Goal: Information Seeking & Learning: Learn about a topic

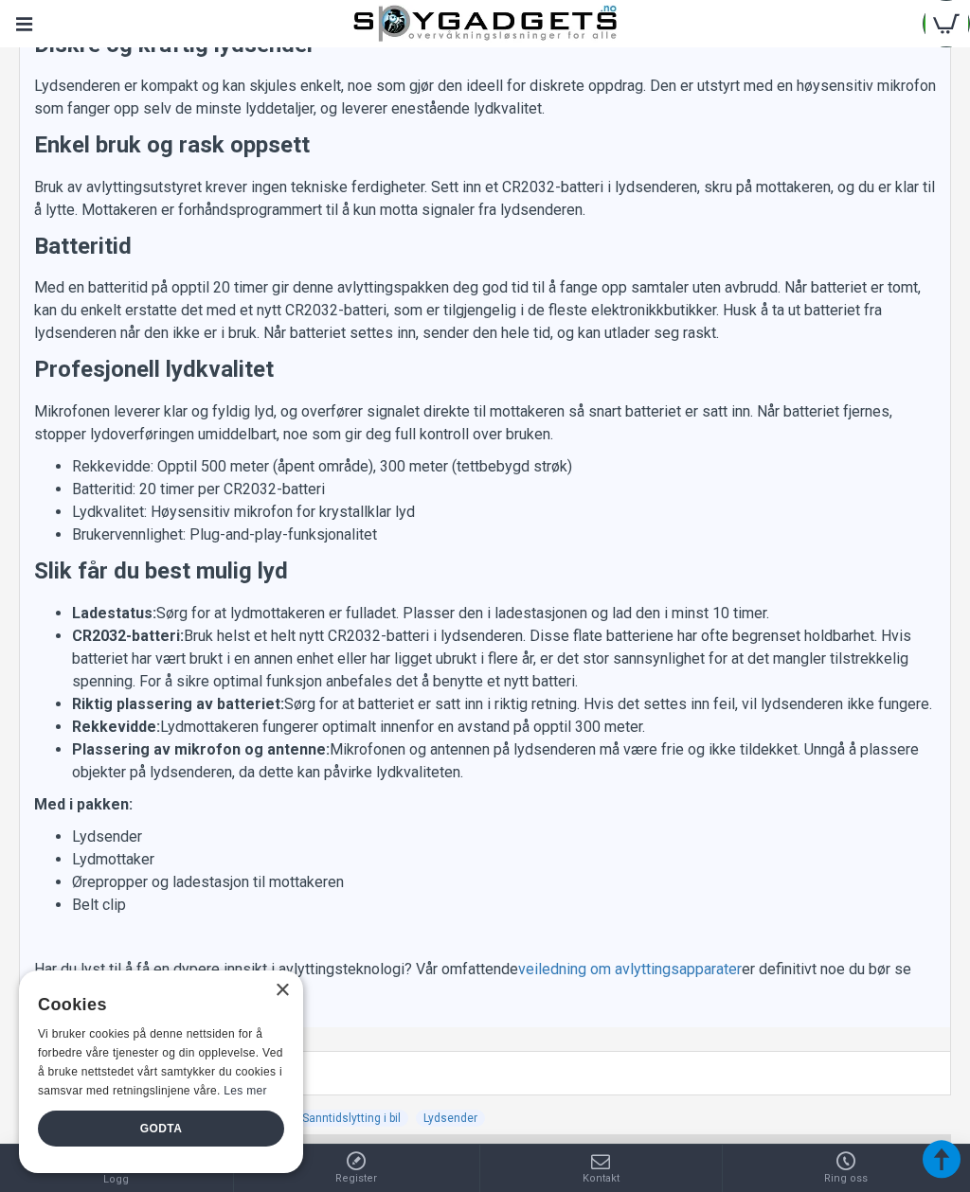
scroll to position [1836, 0]
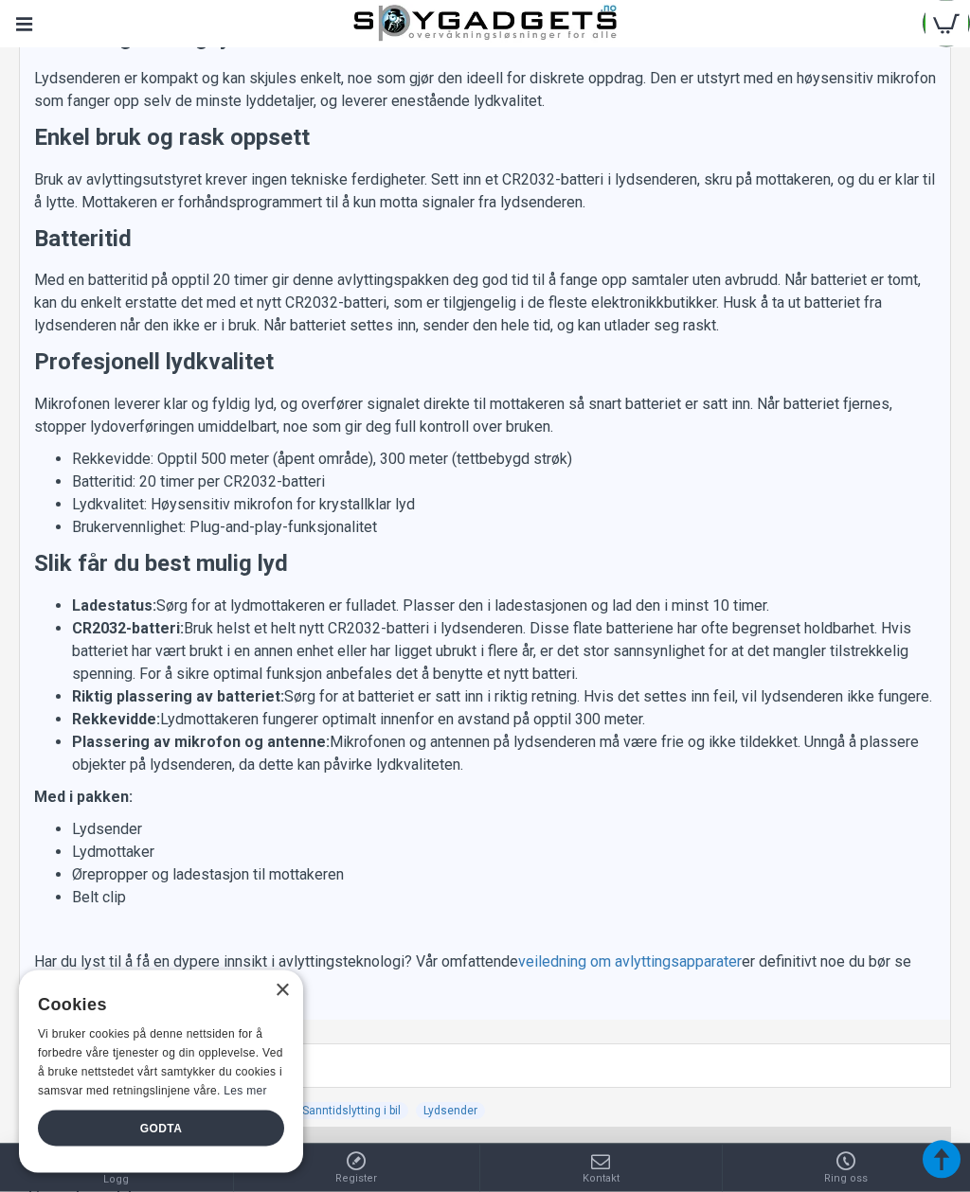
click at [280, 998] on div "×" at bounding box center [282, 991] width 14 height 14
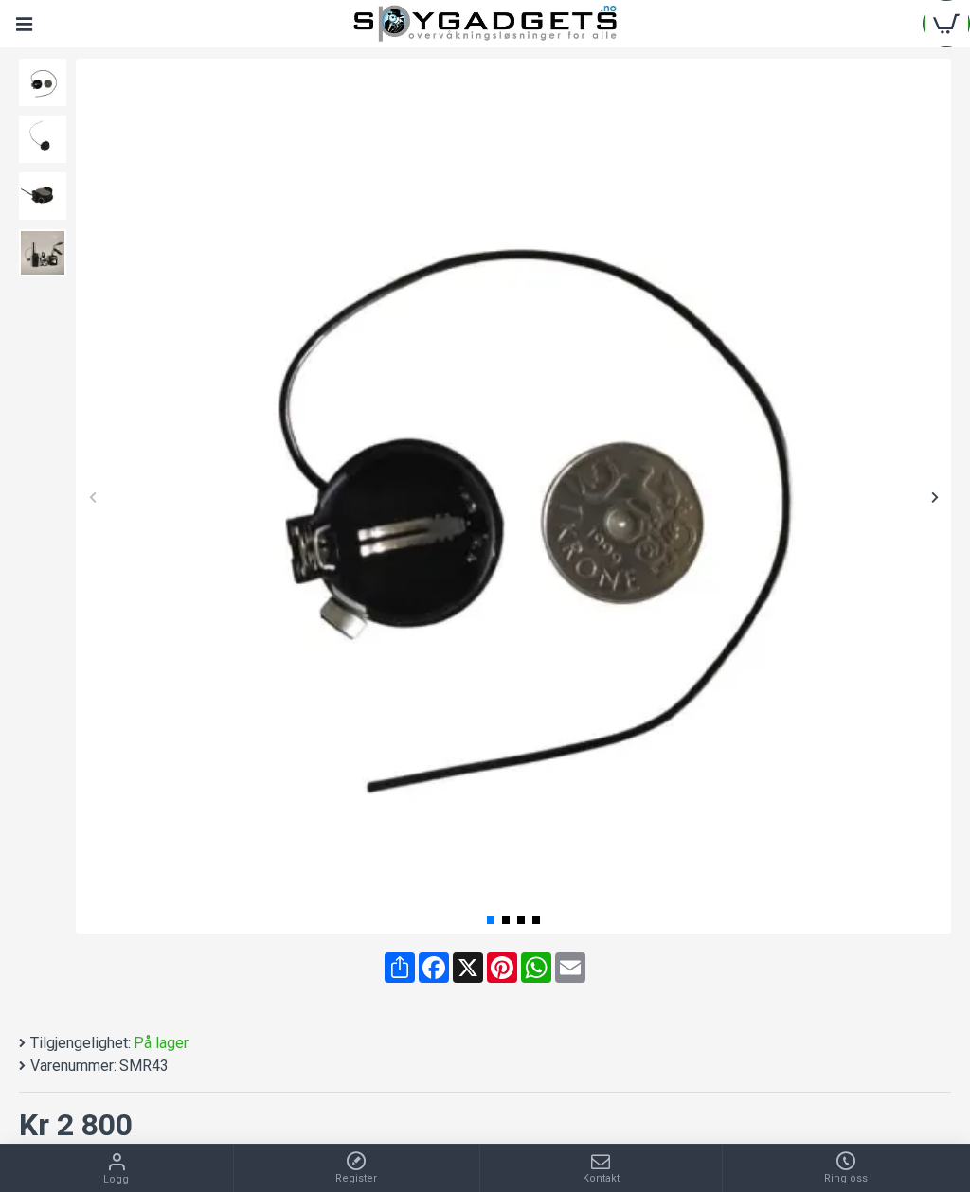
scroll to position [0, 0]
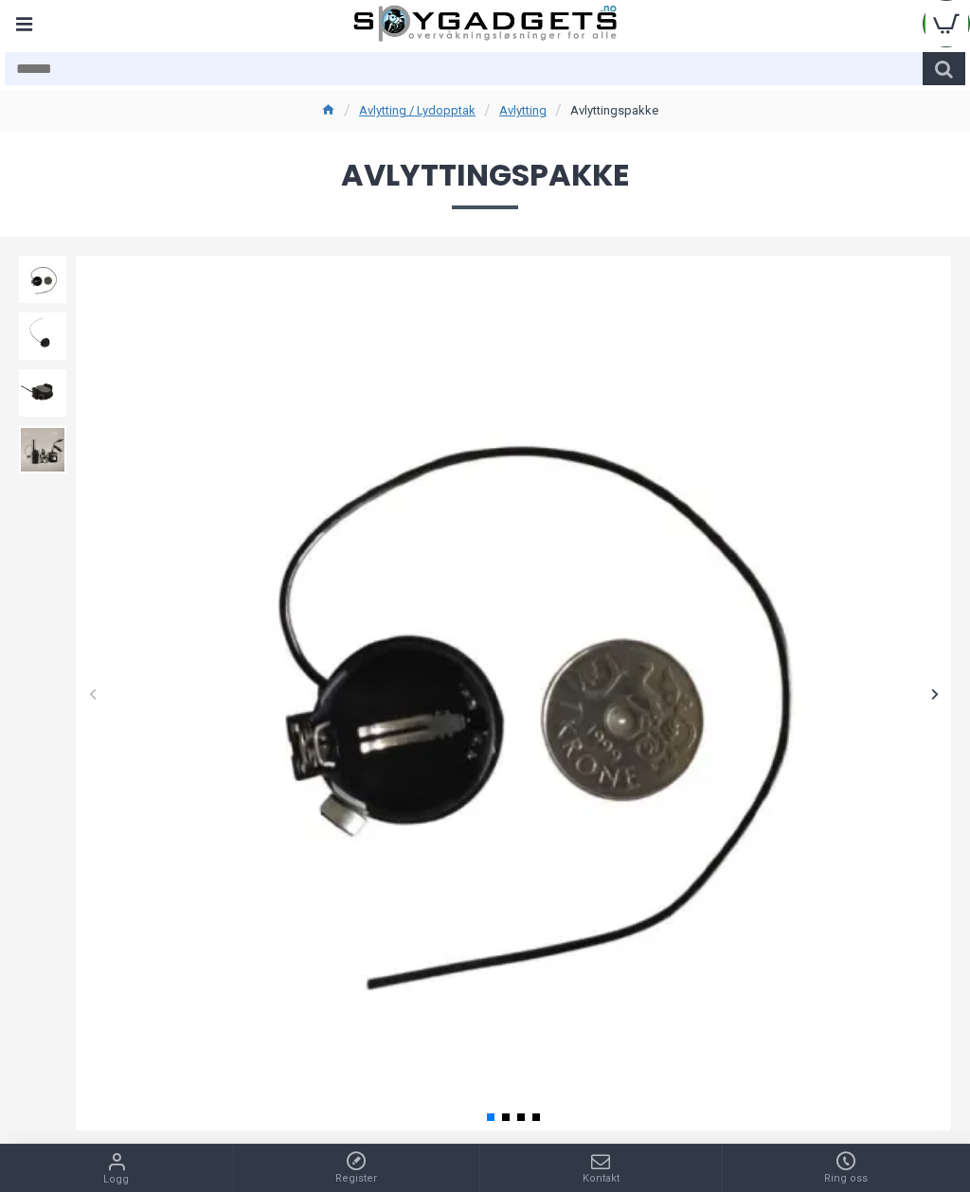
click at [22, 26] on div "Menu" at bounding box center [23, 23] width 47 height 47
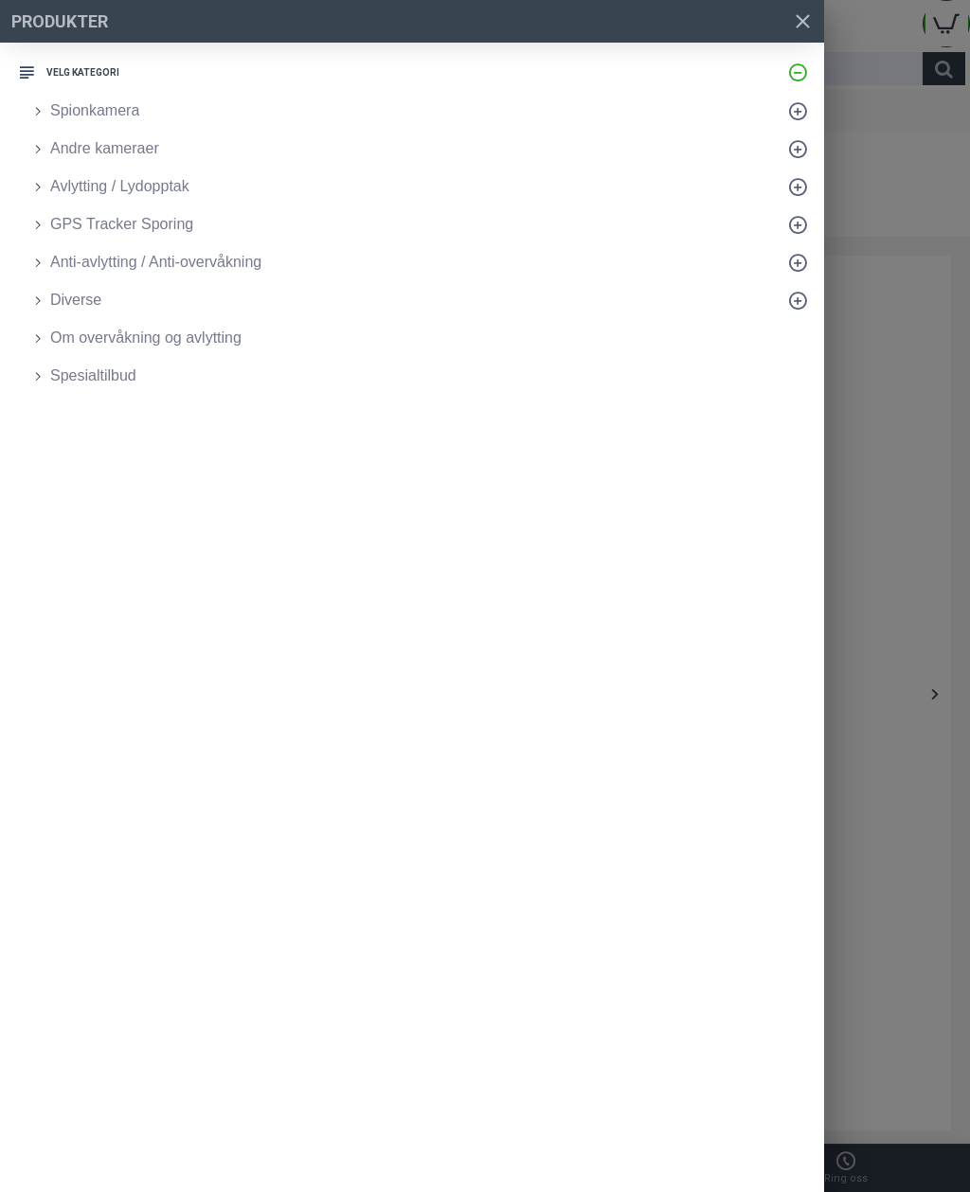
click at [97, 184] on span "Avlytting / Lydopptak" at bounding box center [119, 186] width 139 height 23
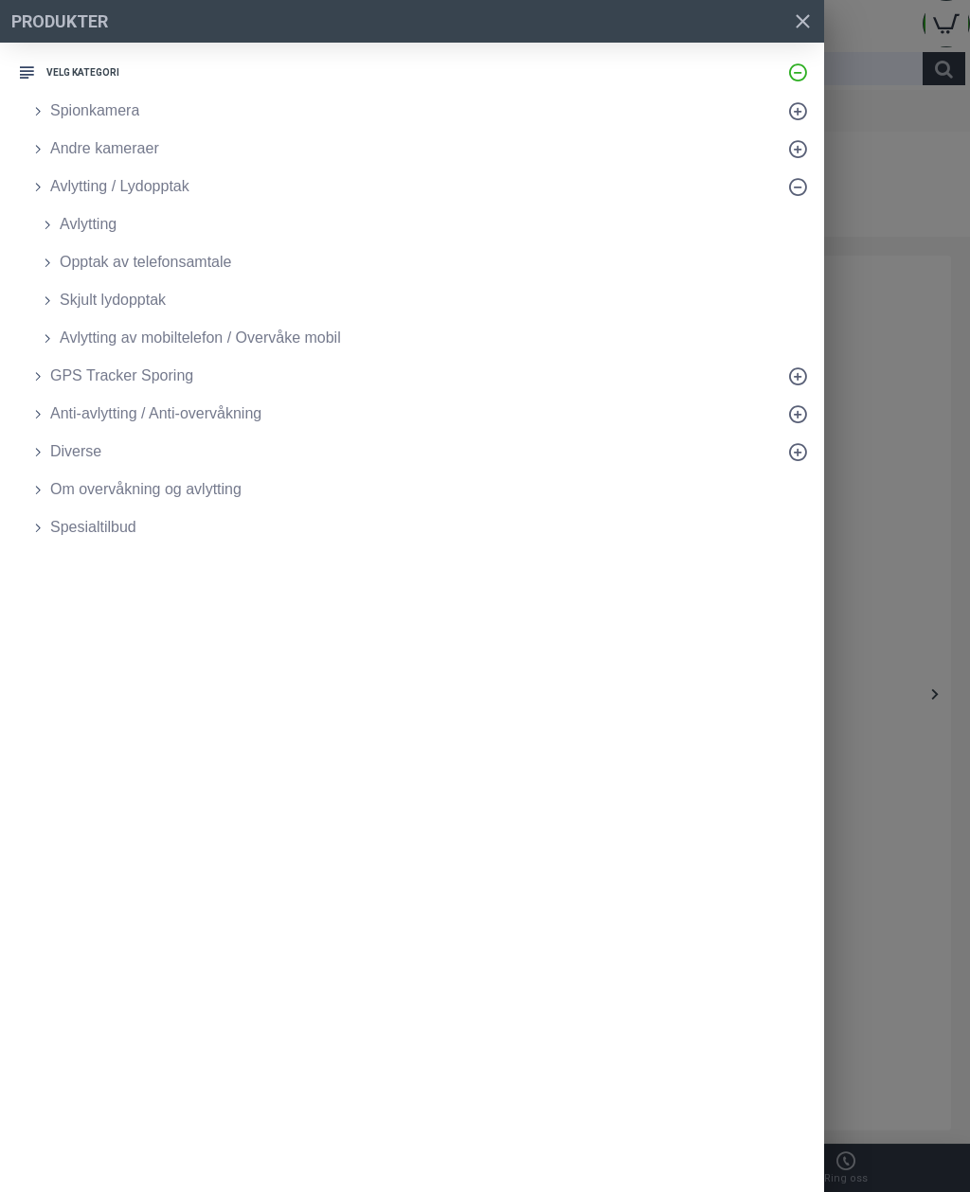
click at [98, 227] on span "Avlytting" at bounding box center [88, 224] width 57 height 23
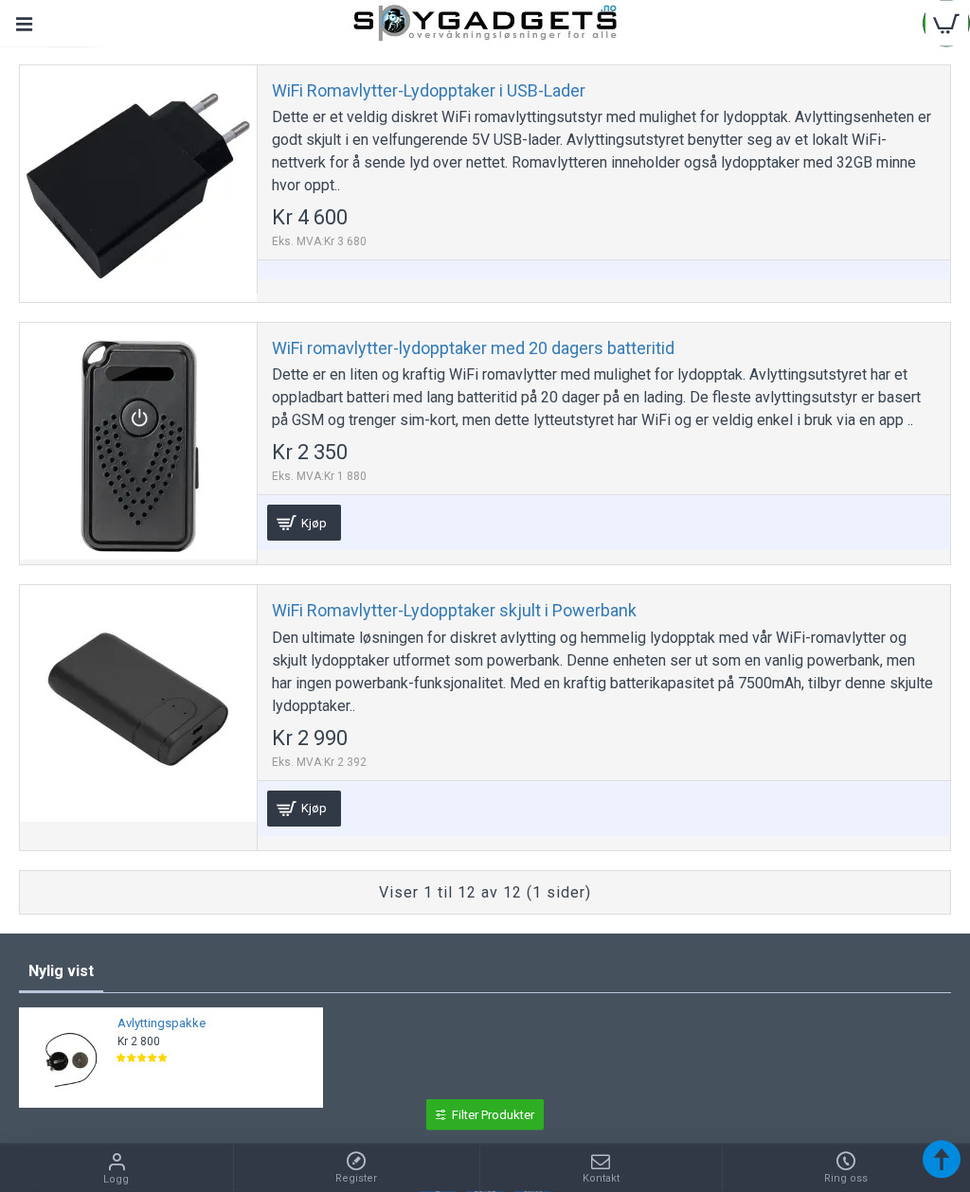
scroll to position [3058, 0]
click at [480, 896] on div "Viser 1 til 12 av 12 (1 sider)" at bounding box center [484, 893] width 911 height 23
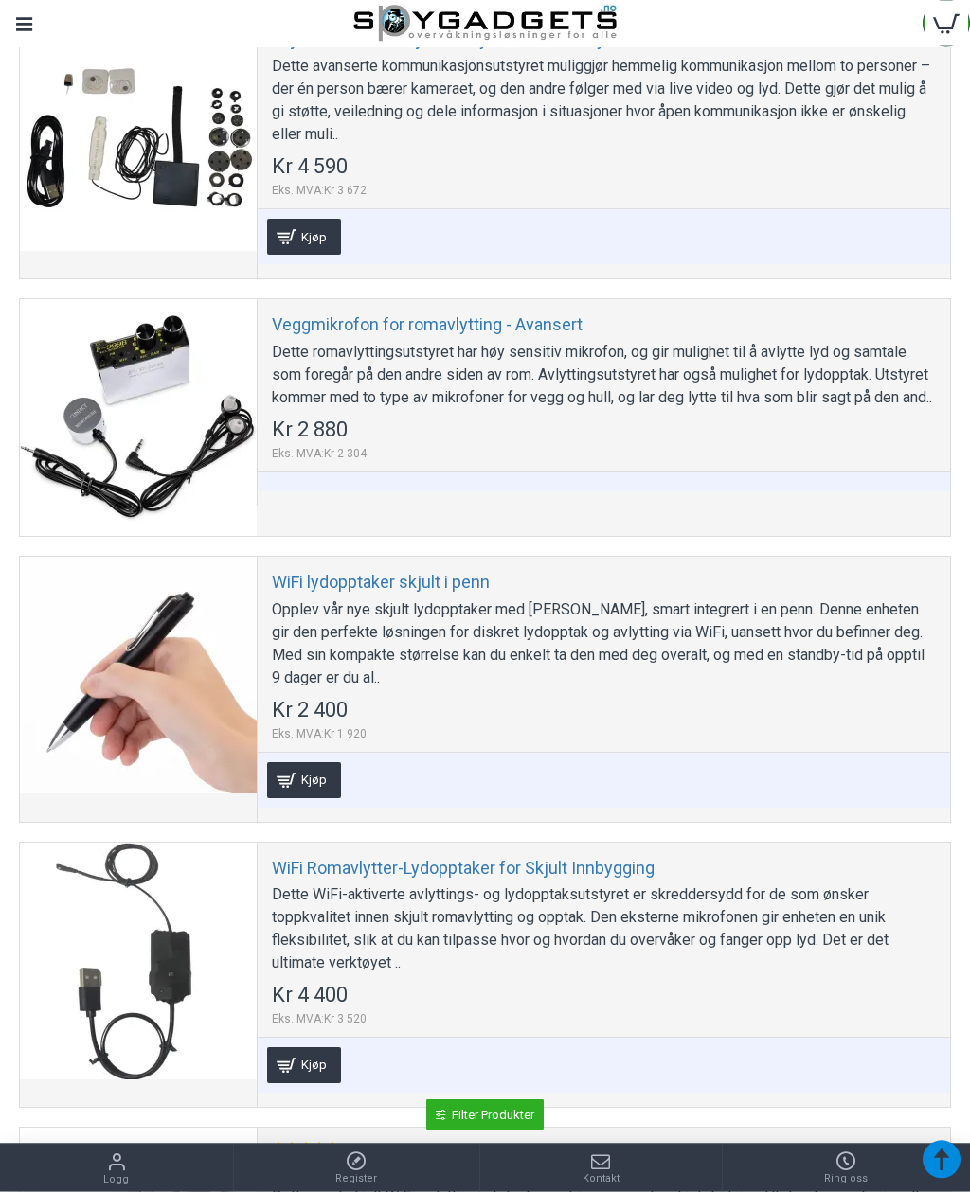
scroll to position [1685, 0]
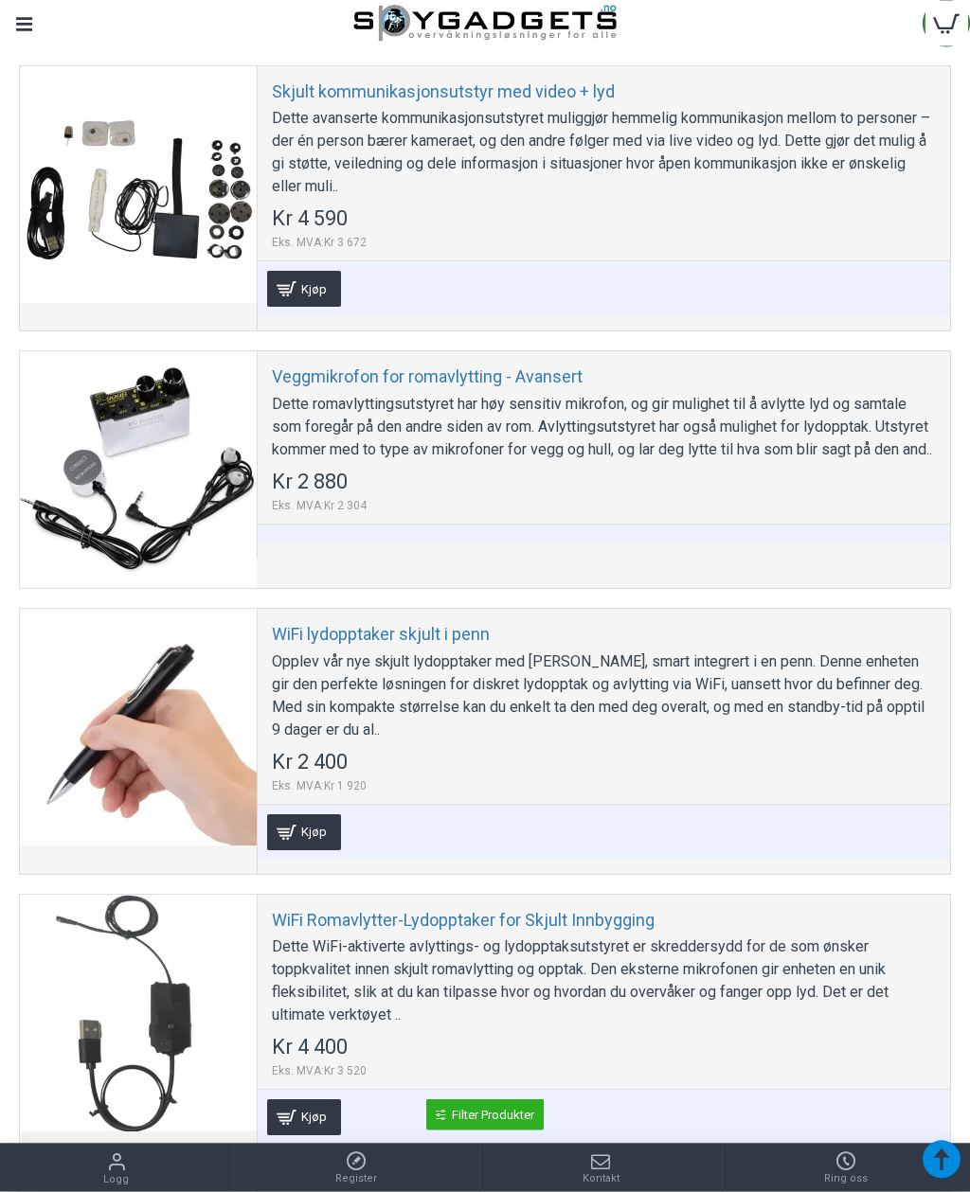
click at [332, 624] on link "WiFi lydopptaker skjult i penn" at bounding box center [381, 635] width 218 height 22
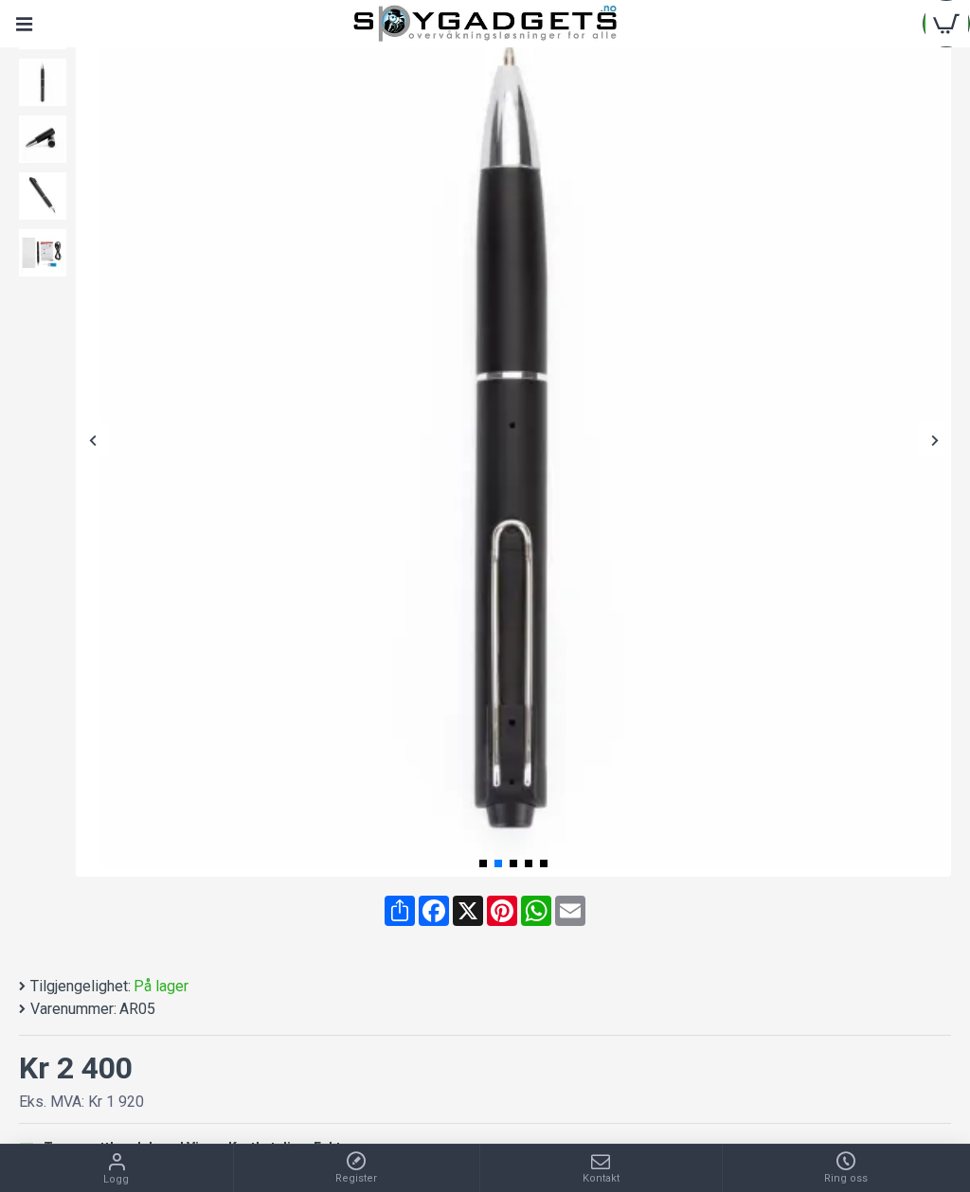
scroll to position [262, 0]
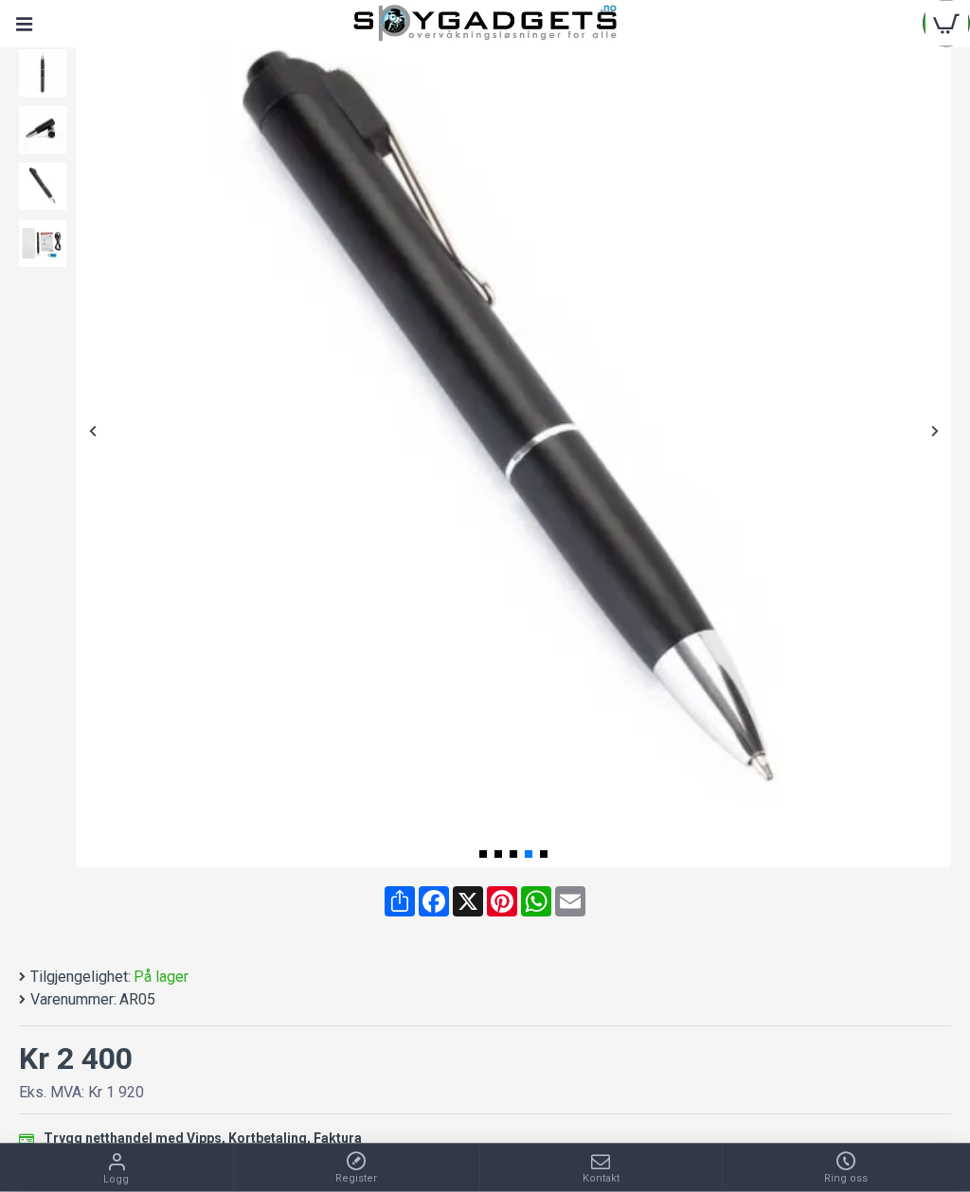
click at [871, 146] on img at bounding box center [513, 430] width 875 height 875
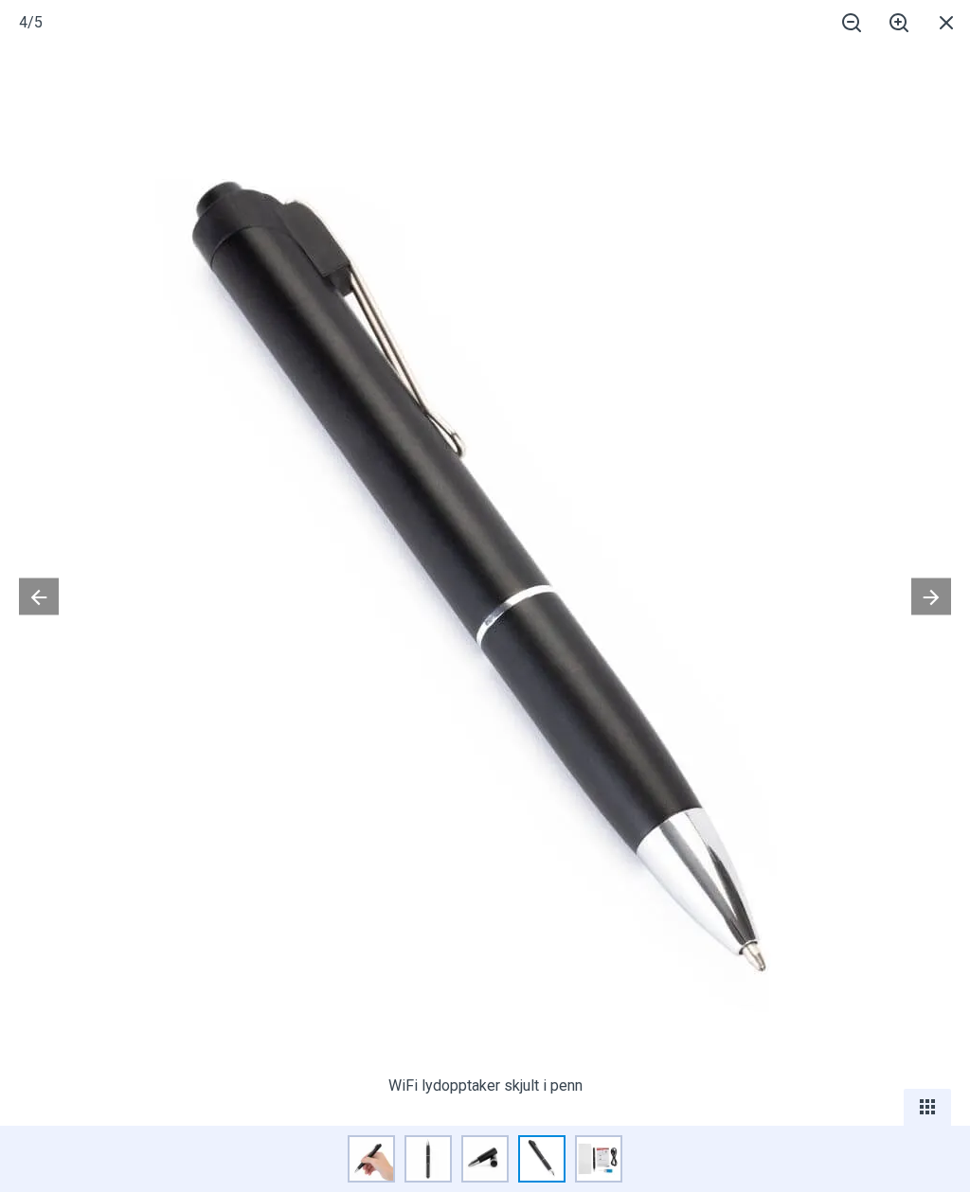
click at [942, 44] on span at bounding box center [945, 22] width 47 height 45
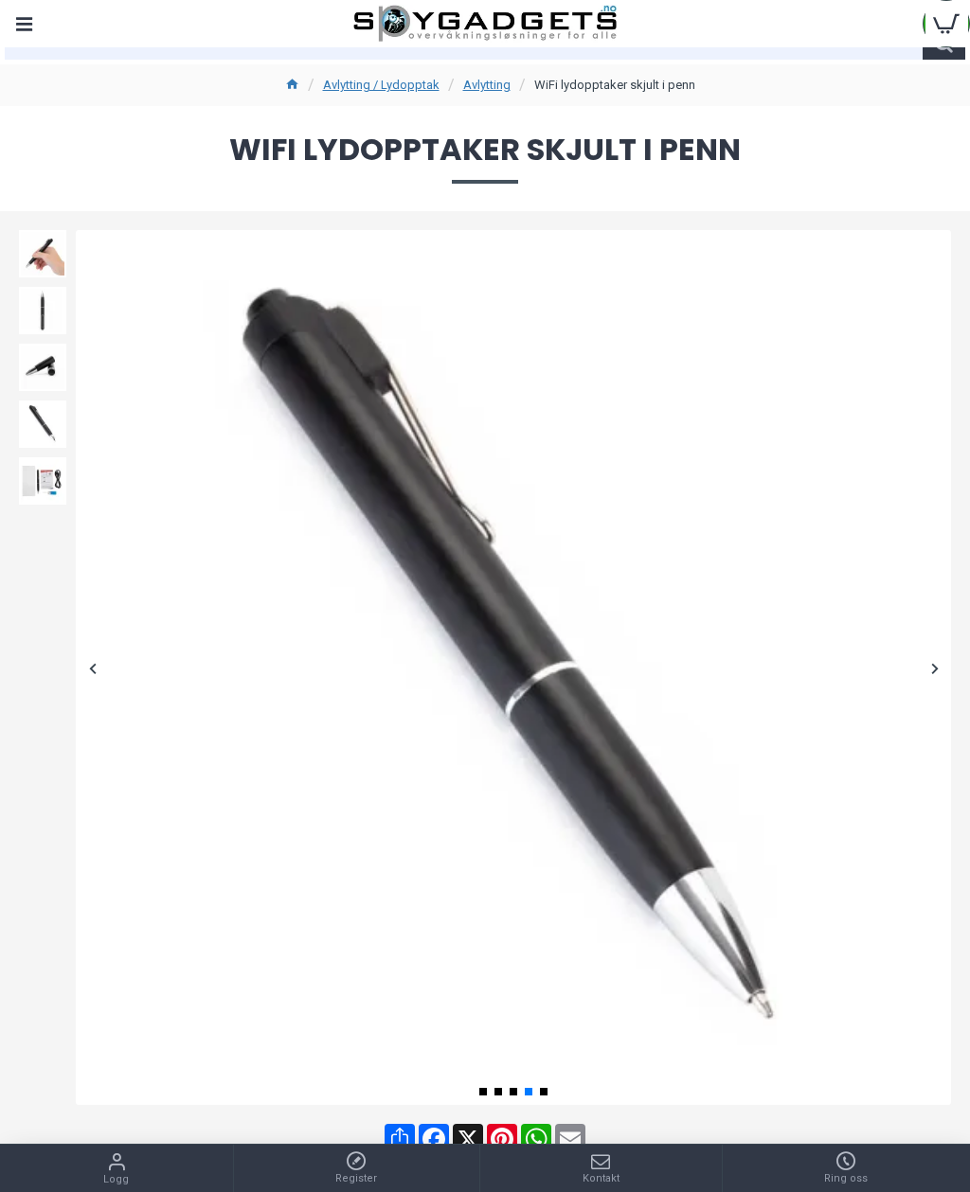
scroll to position [0, 0]
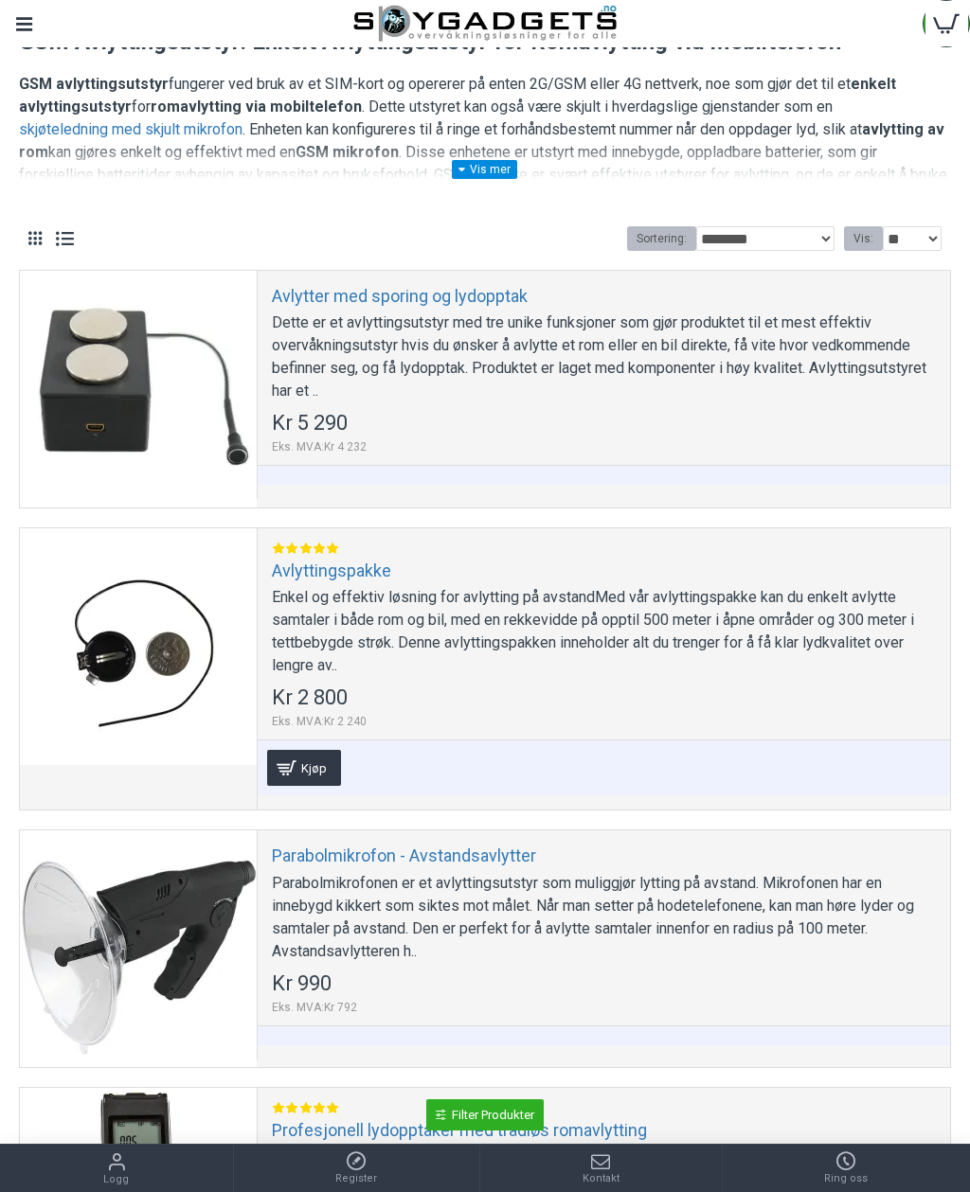
scroll to position [384, 0]
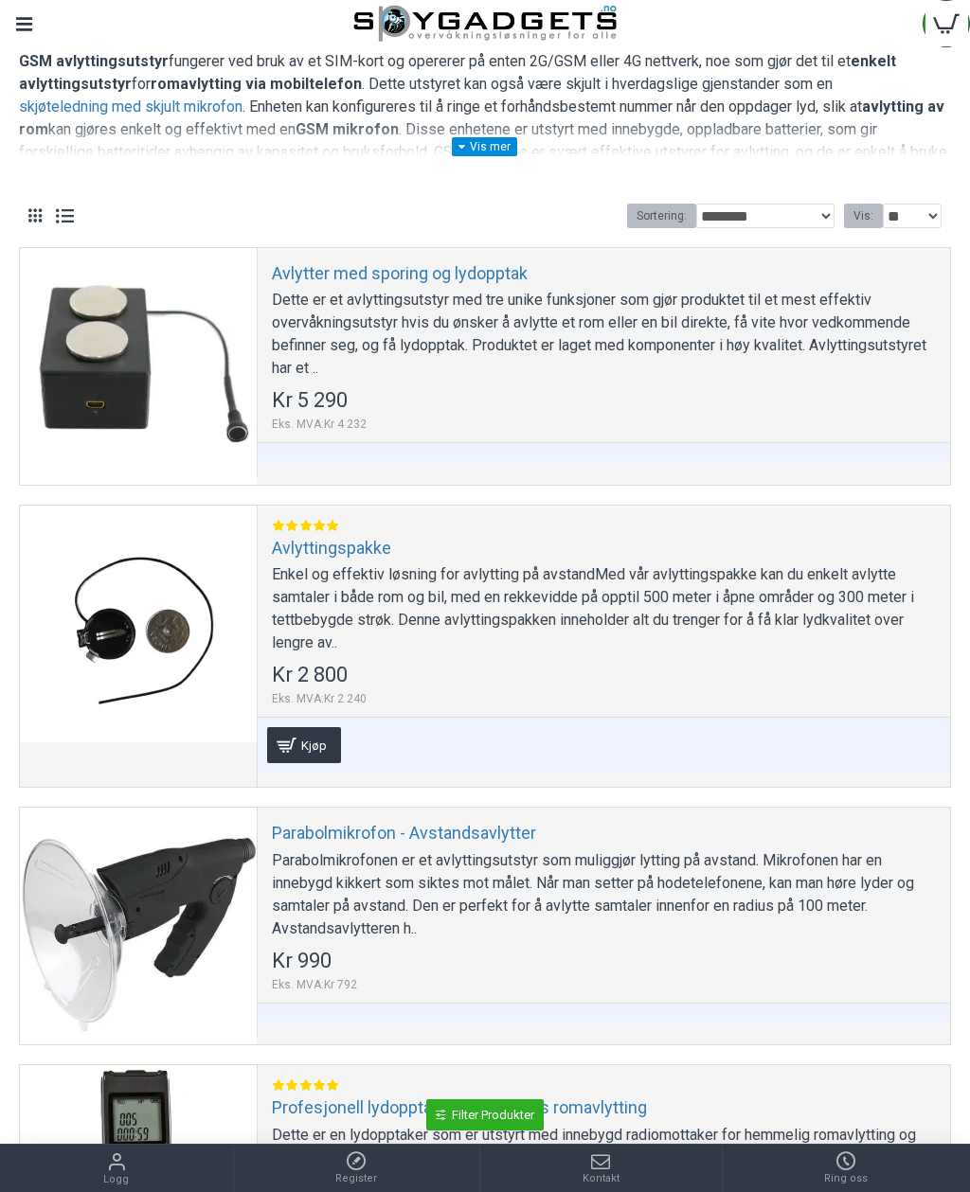
click at [112, 616] on div at bounding box center [138, 624] width 237 height 237
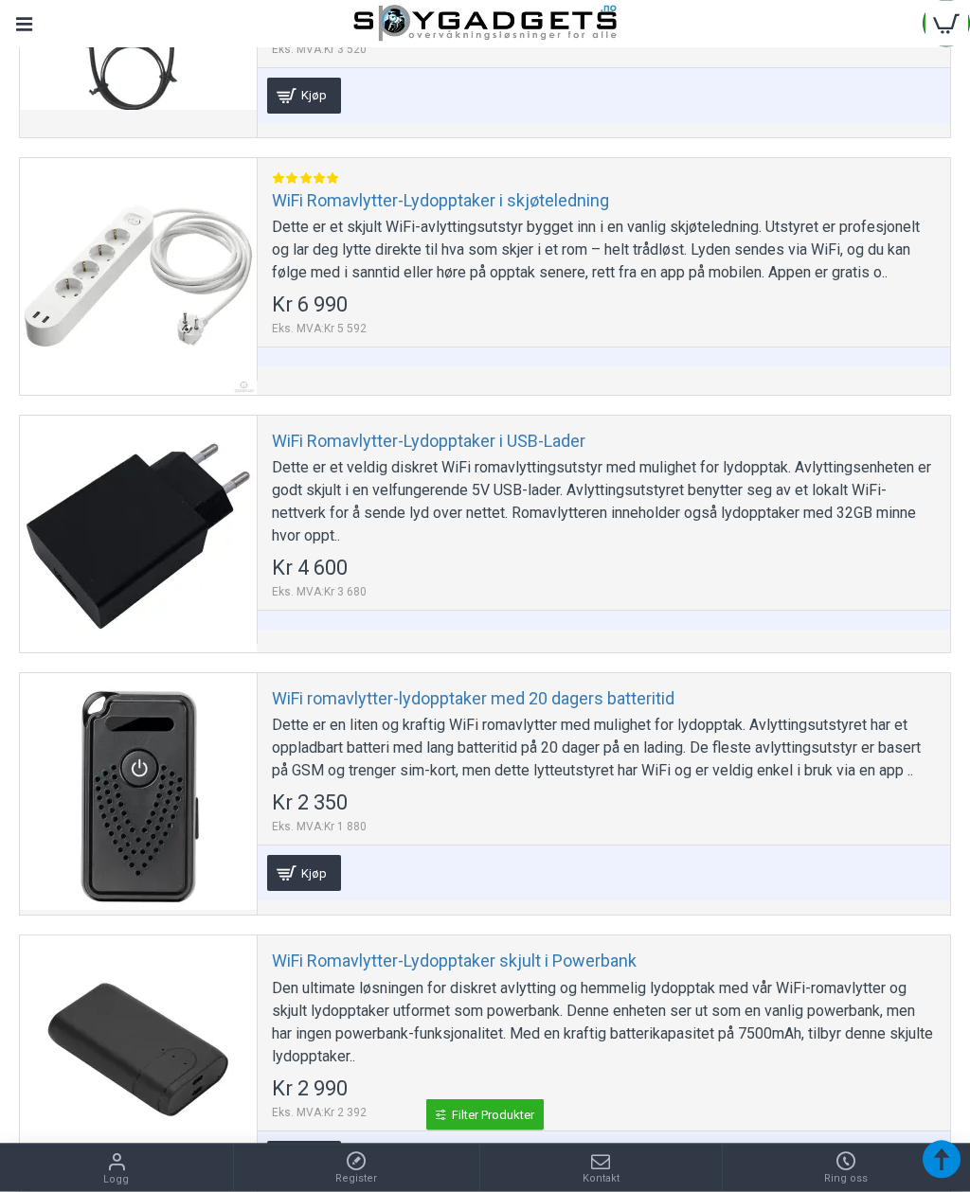
scroll to position [2710, 0]
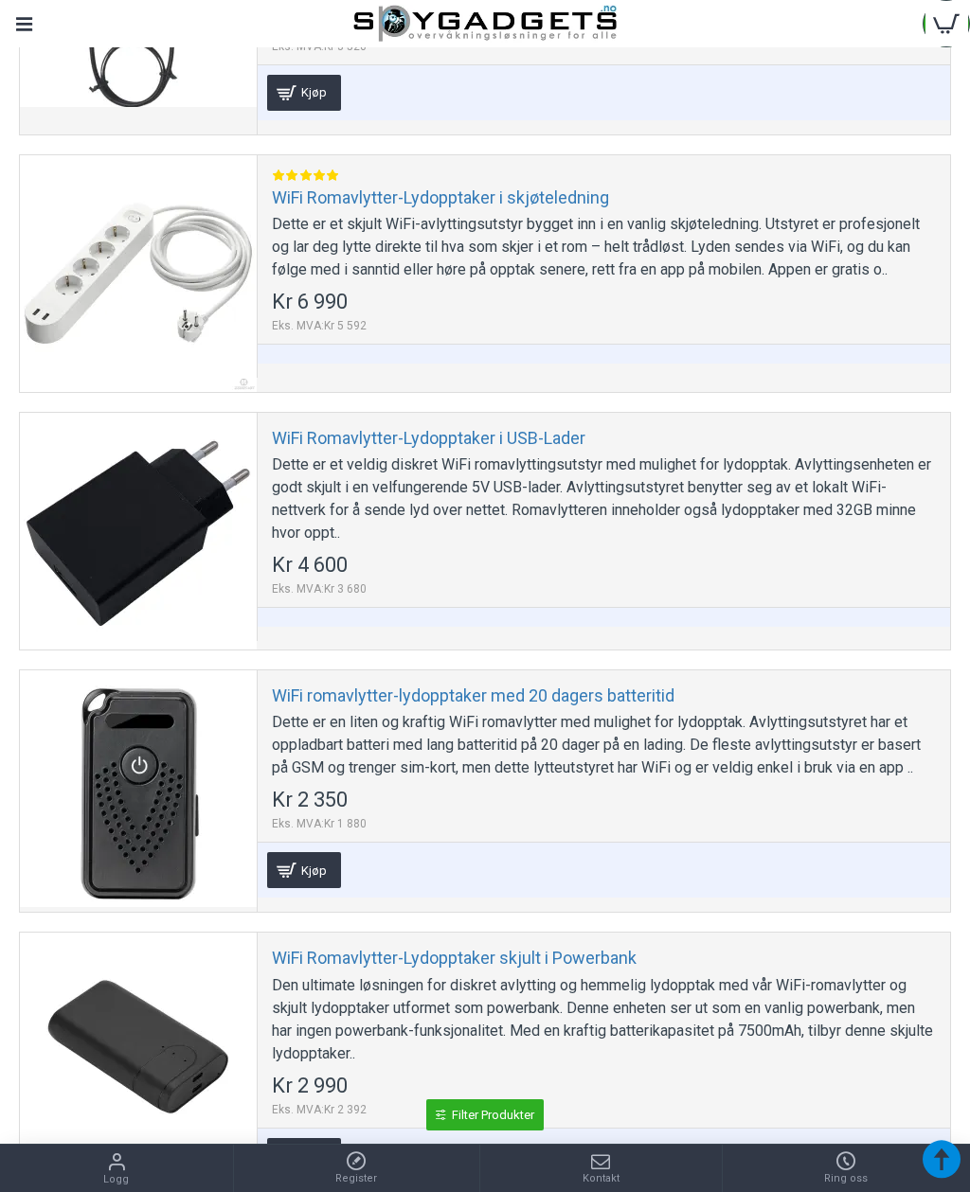
click at [117, 496] on div at bounding box center [138, 531] width 237 height 237
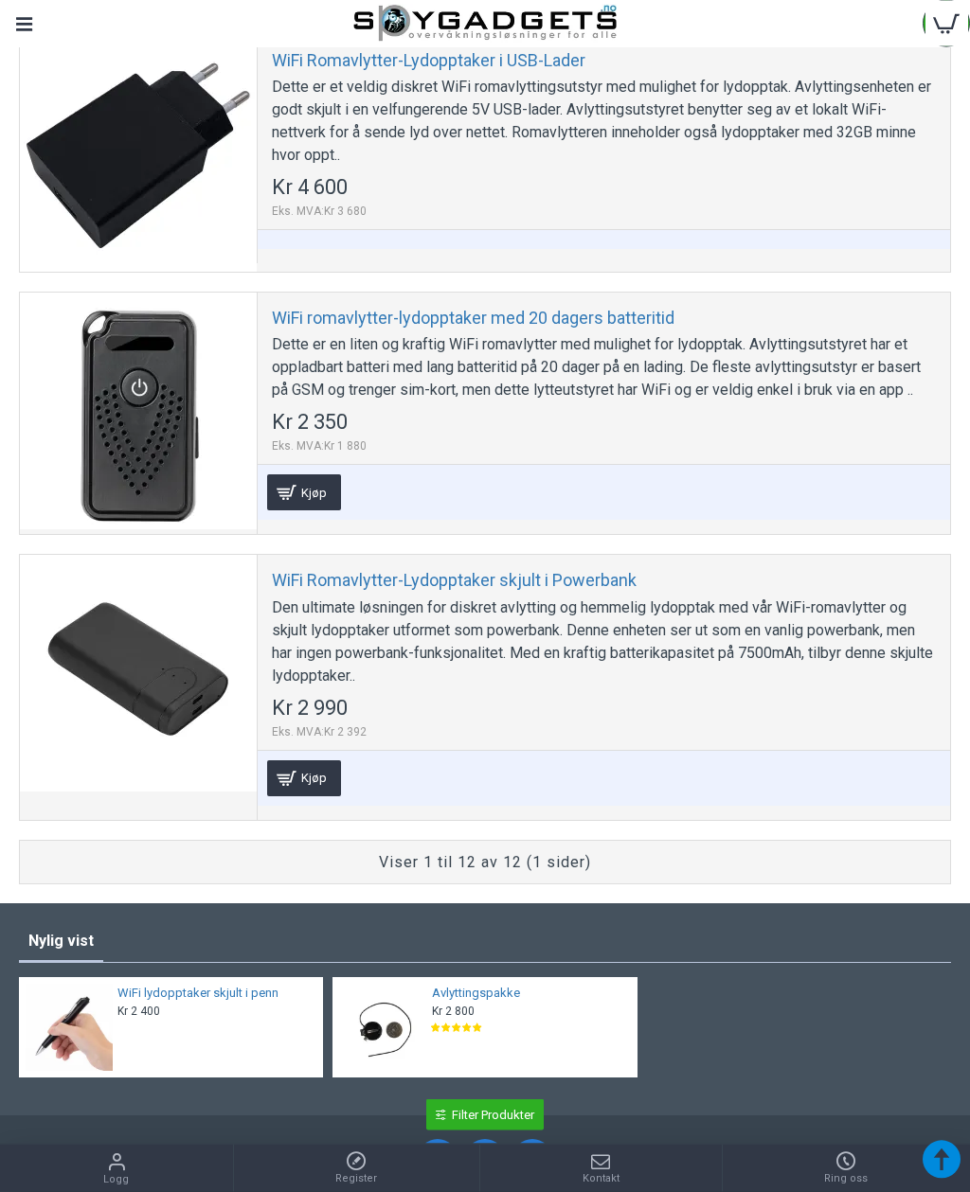
scroll to position [3088, 0]
click at [113, 616] on div at bounding box center [138, 673] width 237 height 237
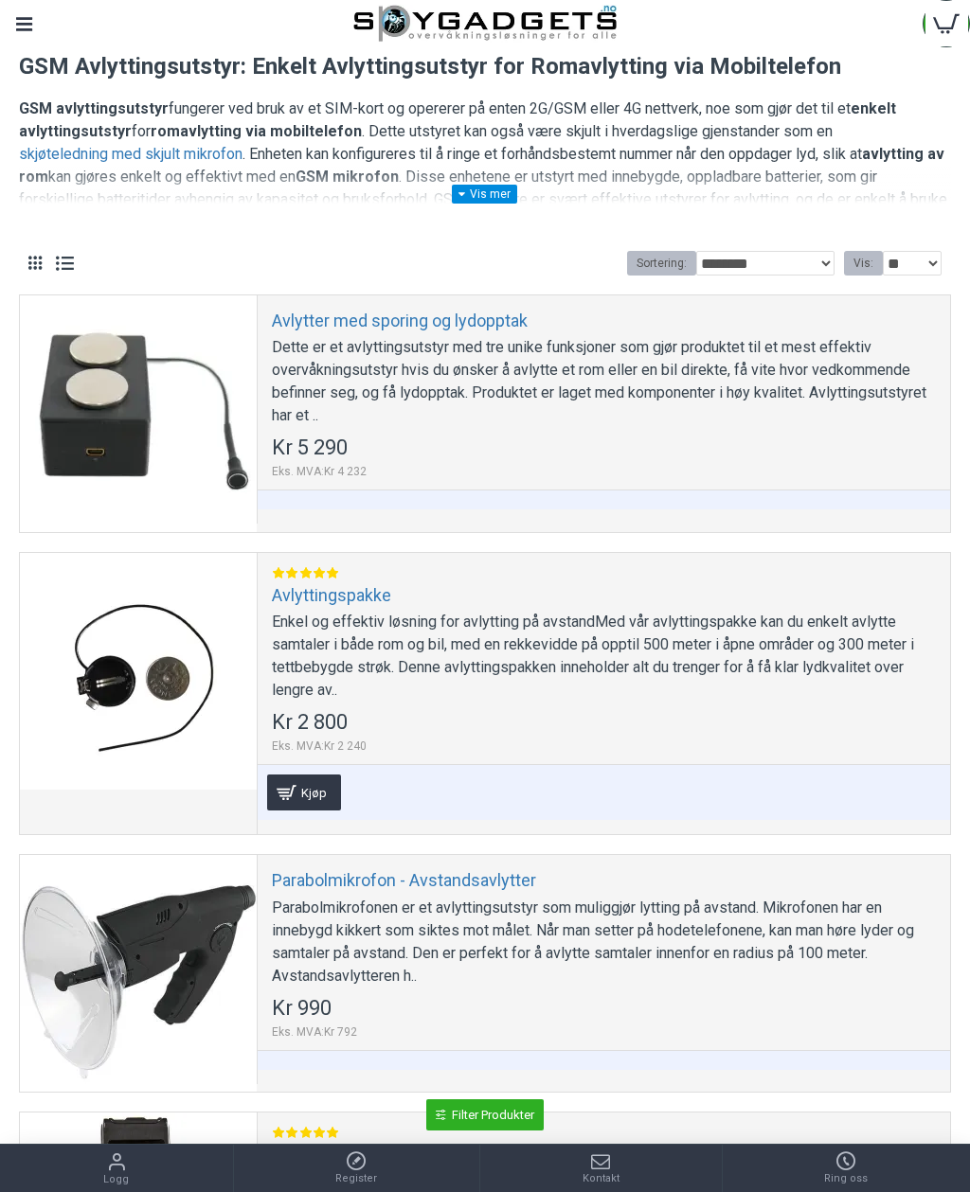
scroll to position [0, 0]
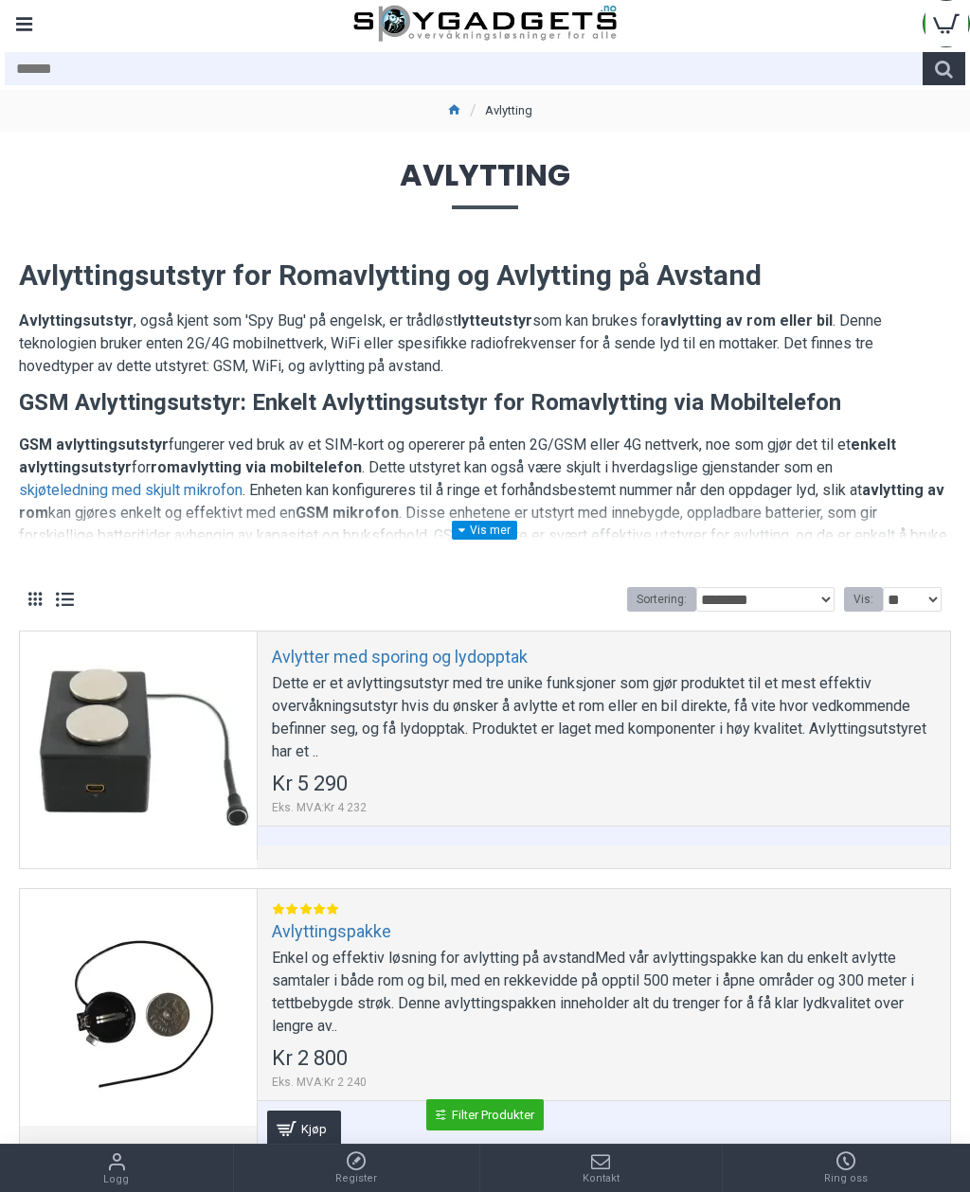
click at [24, 17] on div "Menu" at bounding box center [23, 23] width 47 height 47
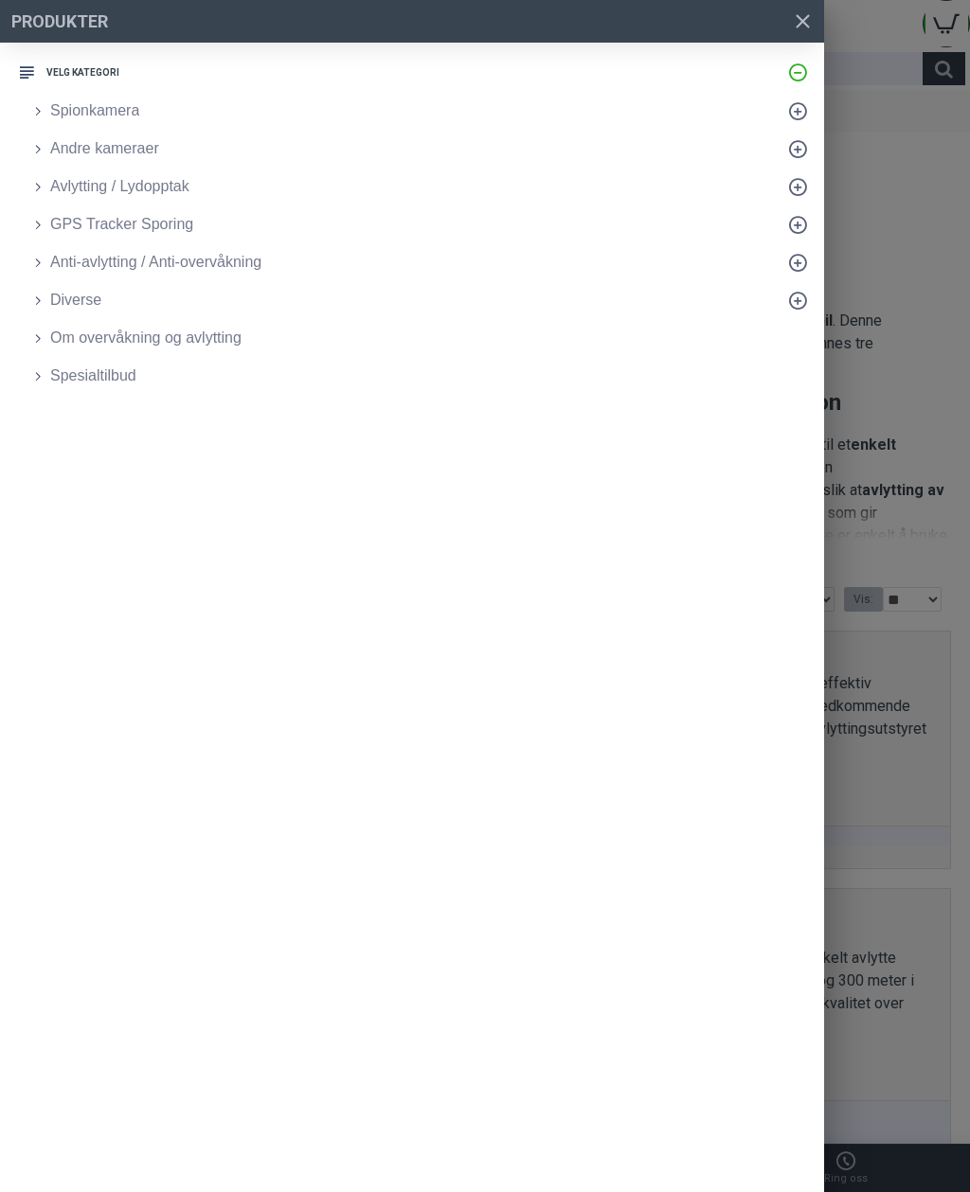
click at [81, 98] on link "Spionkamera" at bounding box center [421, 111] width 805 height 38
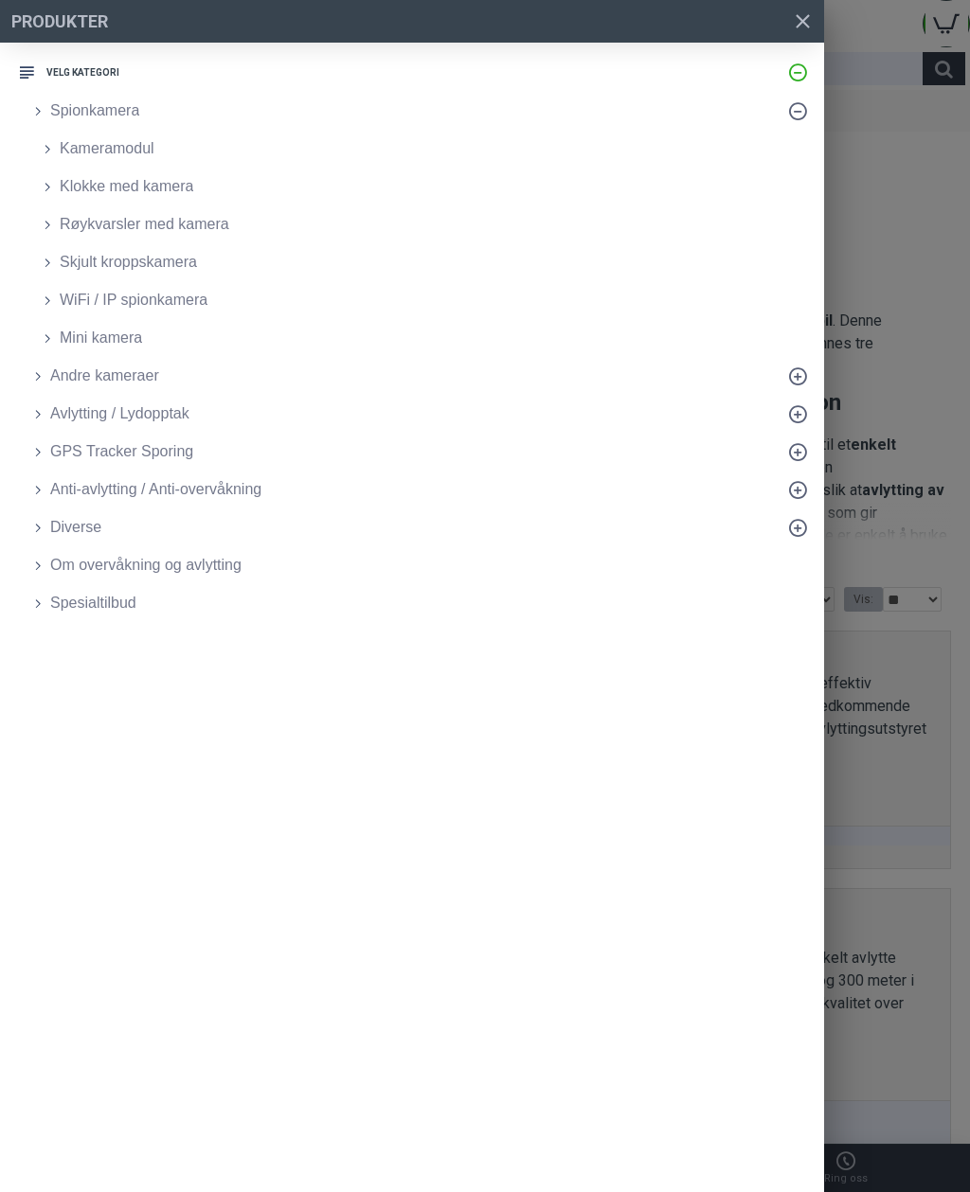
click at [91, 119] on span "Spionkamera" at bounding box center [94, 110] width 89 height 23
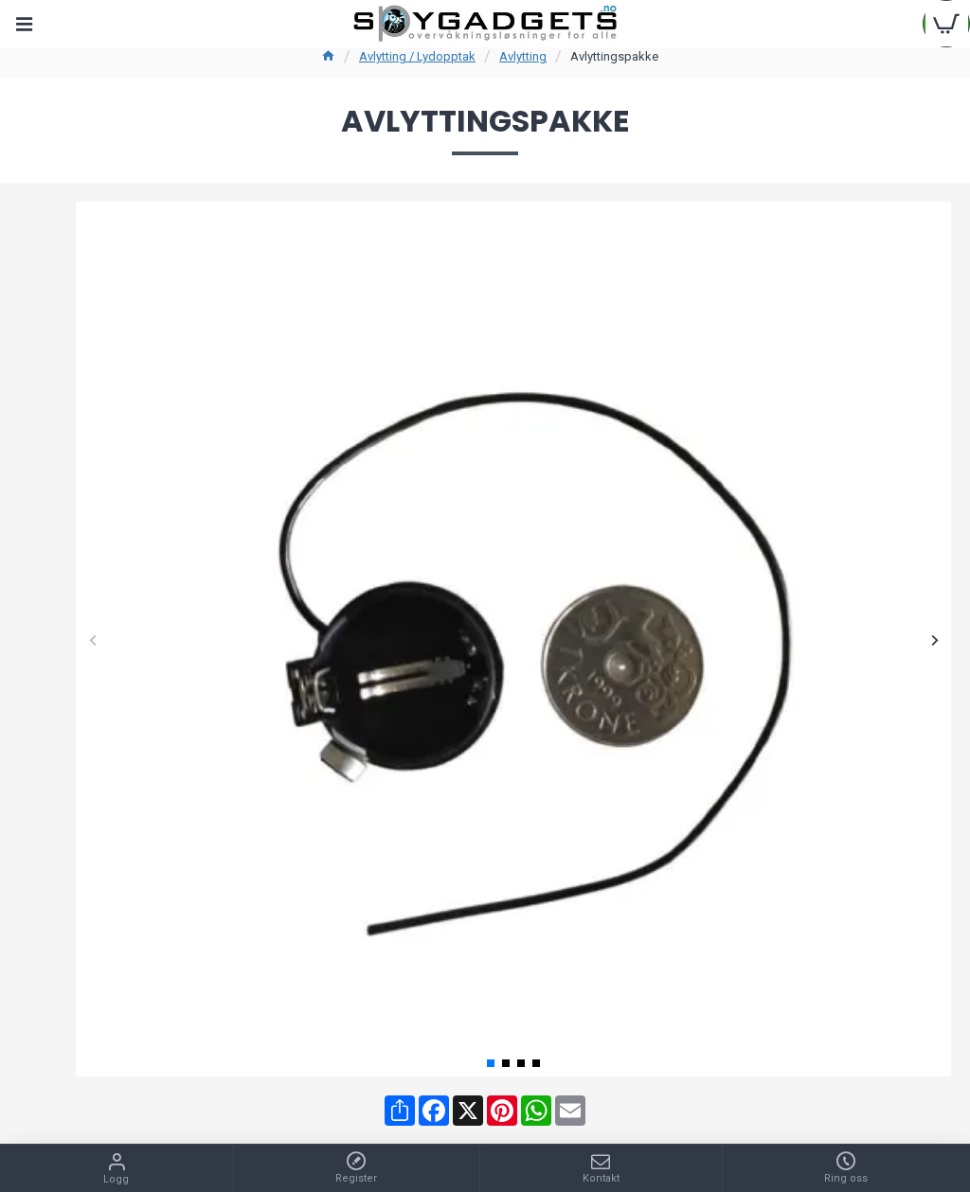
scroll to position [55, 0]
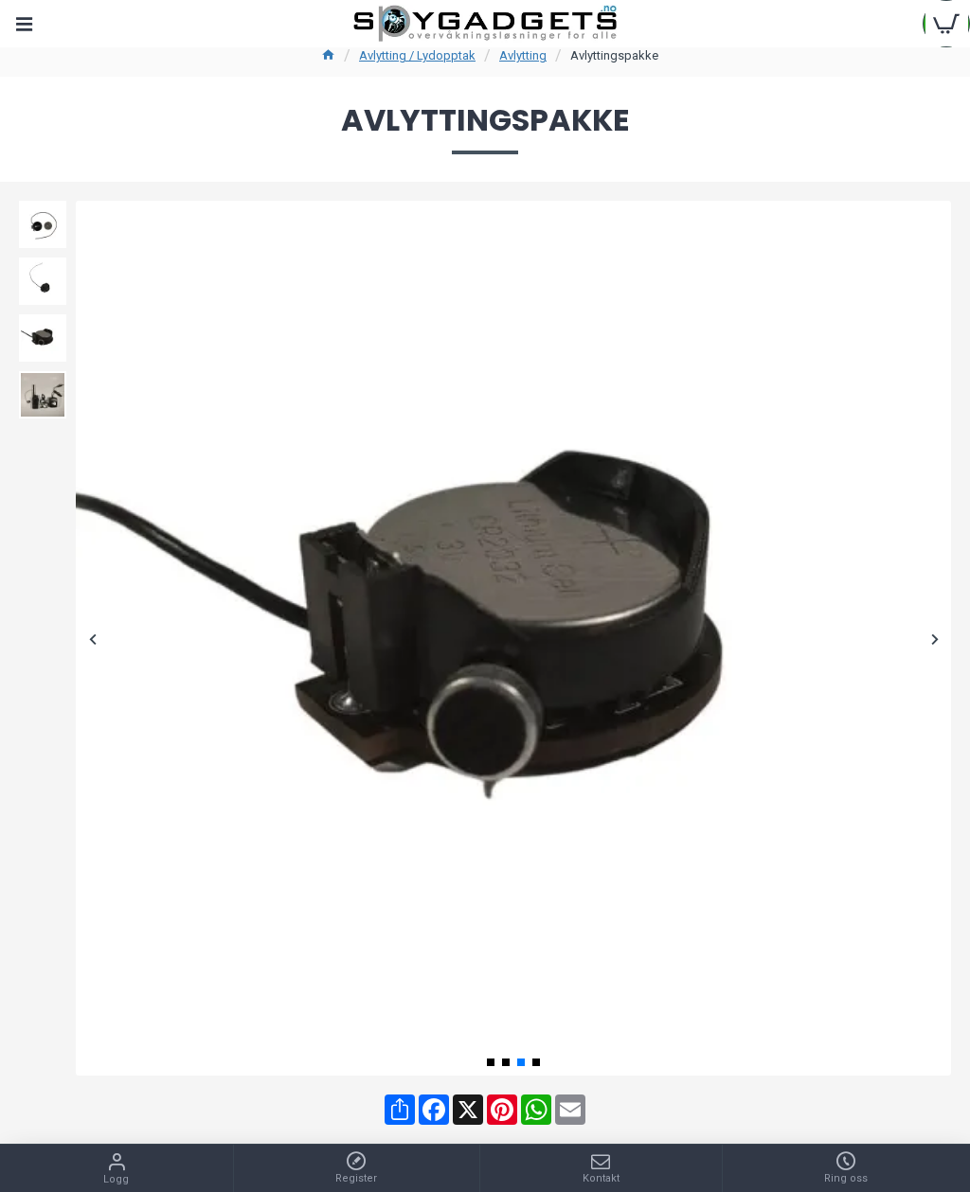
click at [19, 26] on div "Menu" at bounding box center [23, 23] width 47 height 47
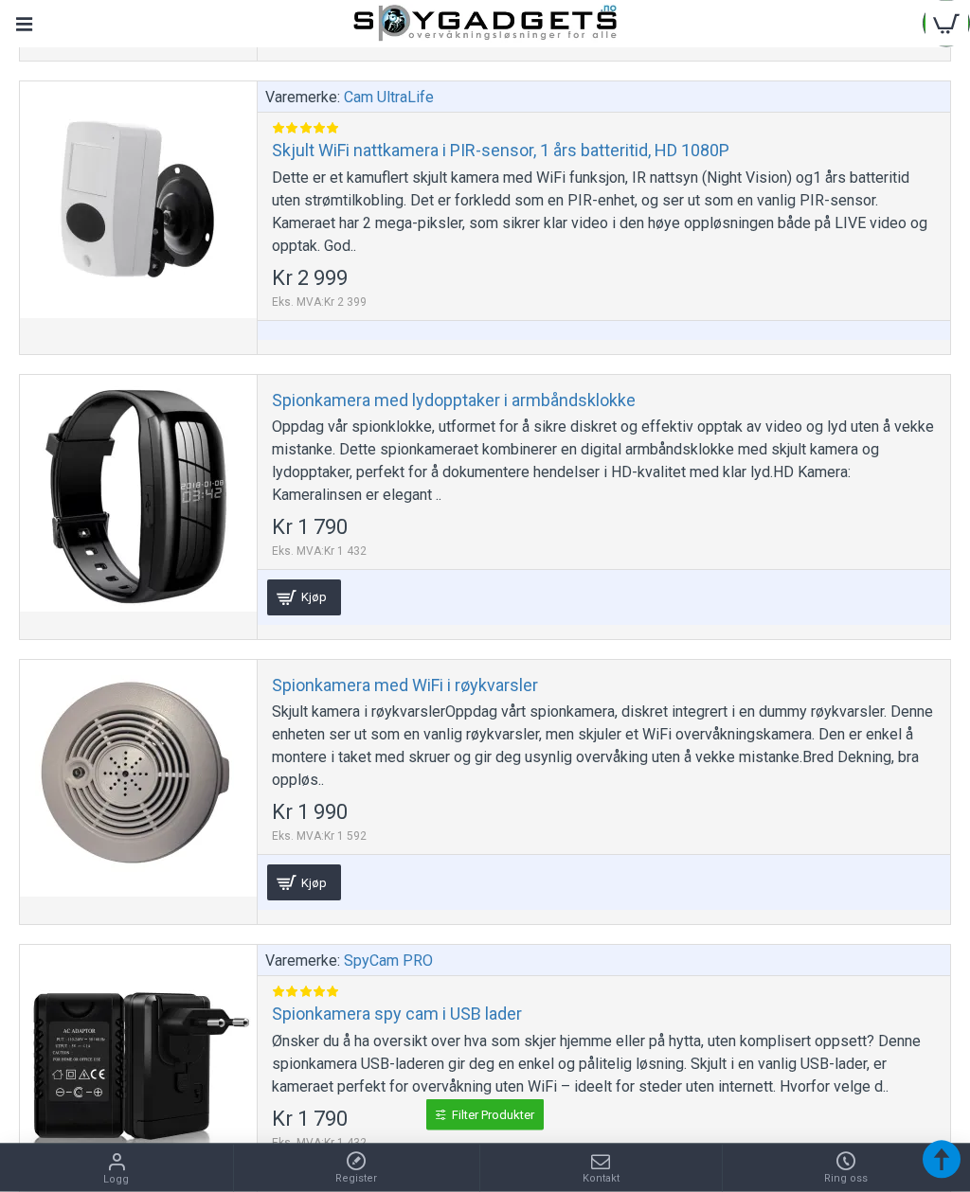
scroll to position [7006, 0]
click at [413, 689] on link "Spionkamera med WiFi i røykvarsler" at bounding box center [405, 685] width 266 height 22
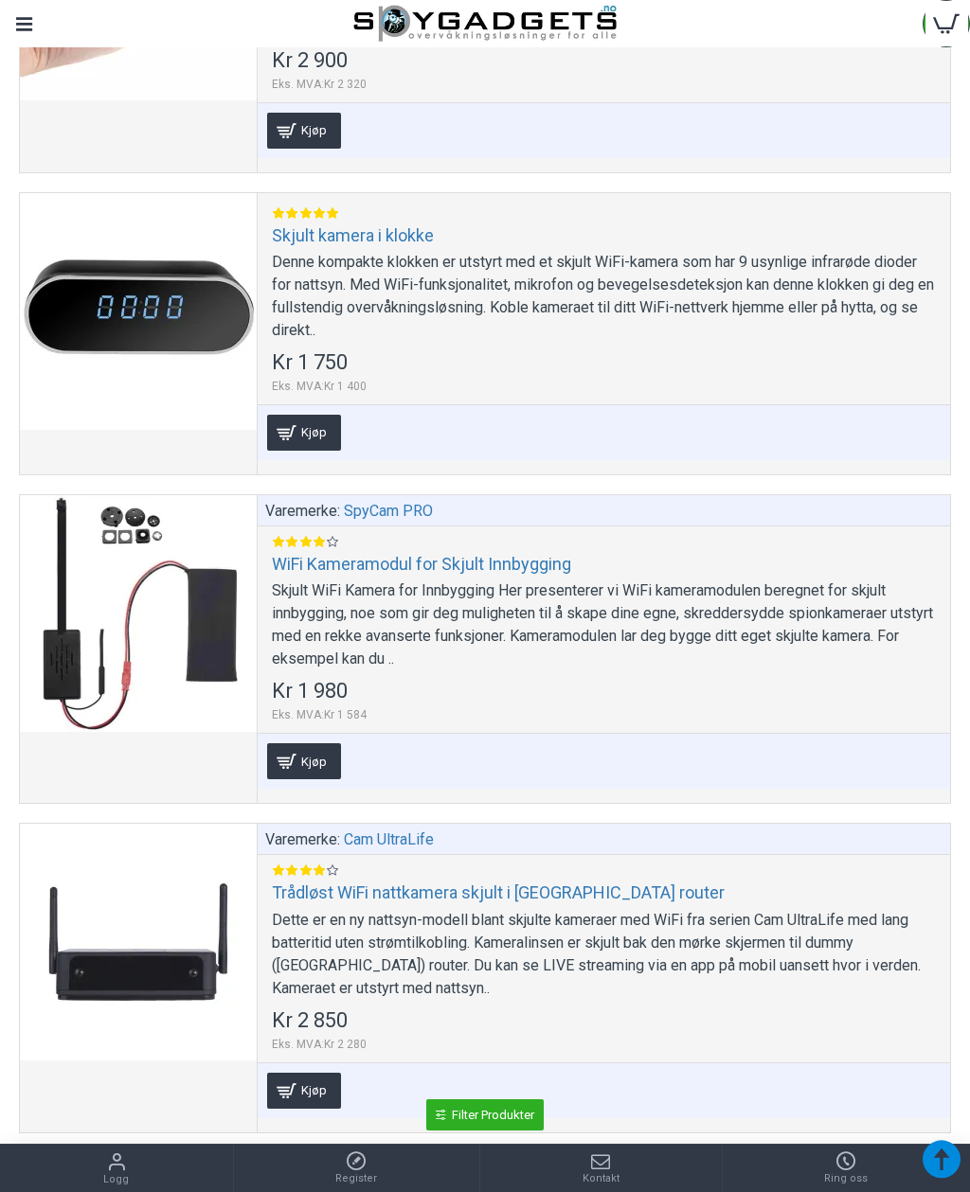
scroll to position [10413, 0]
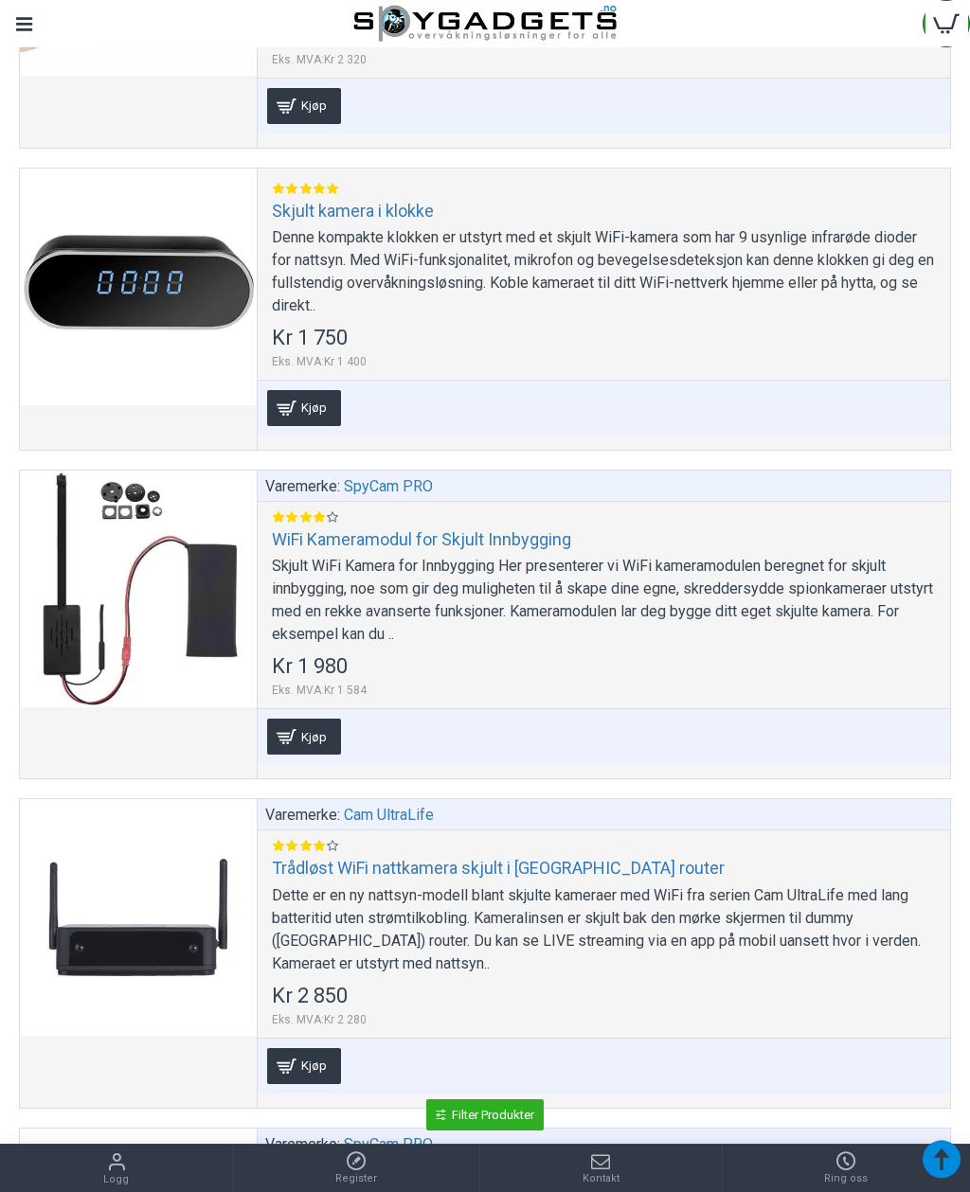
click at [472, 550] on link "WiFi Kameramodul for Skjult Innbygging" at bounding box center [421, 539] width 299 height 22
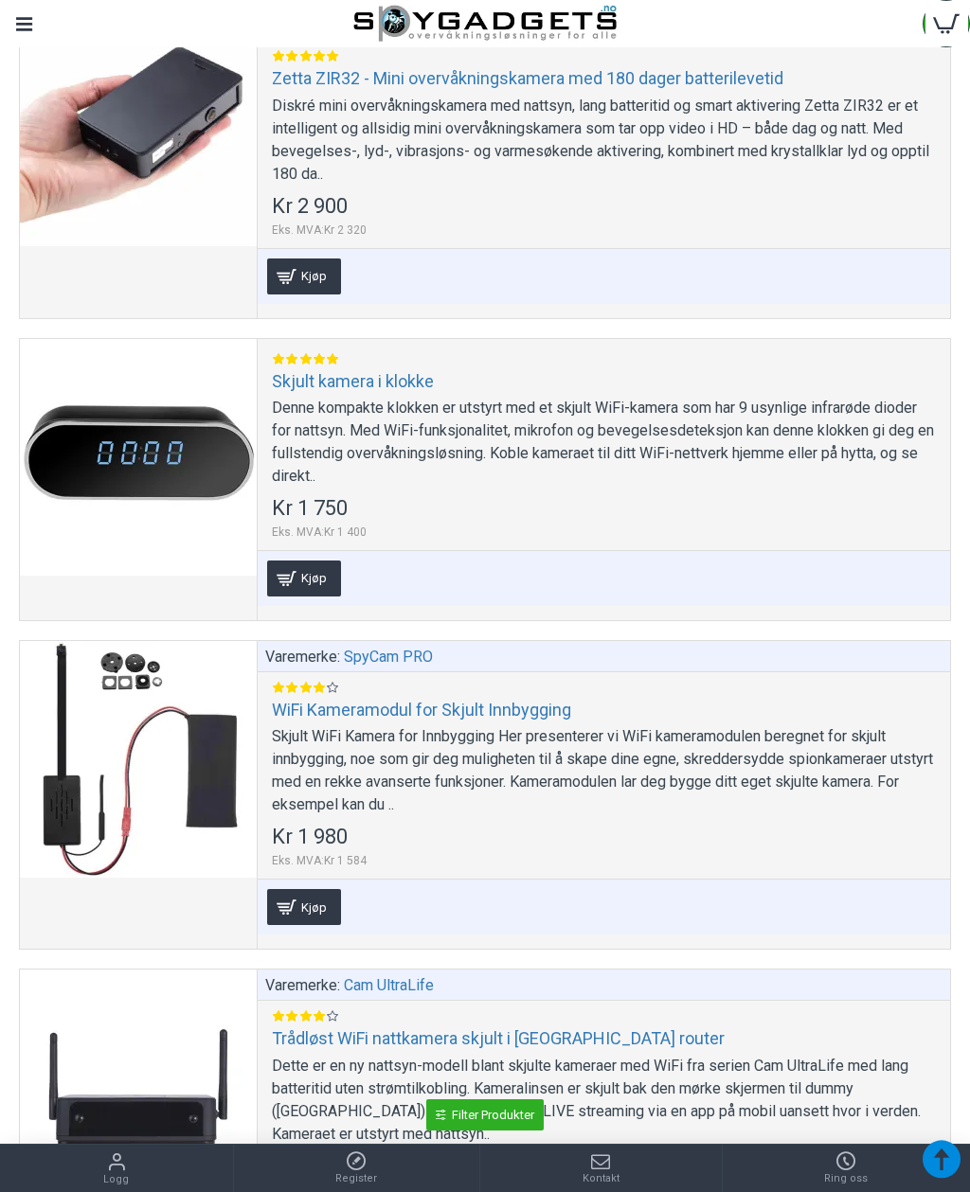
scroll to position [10157, 0]
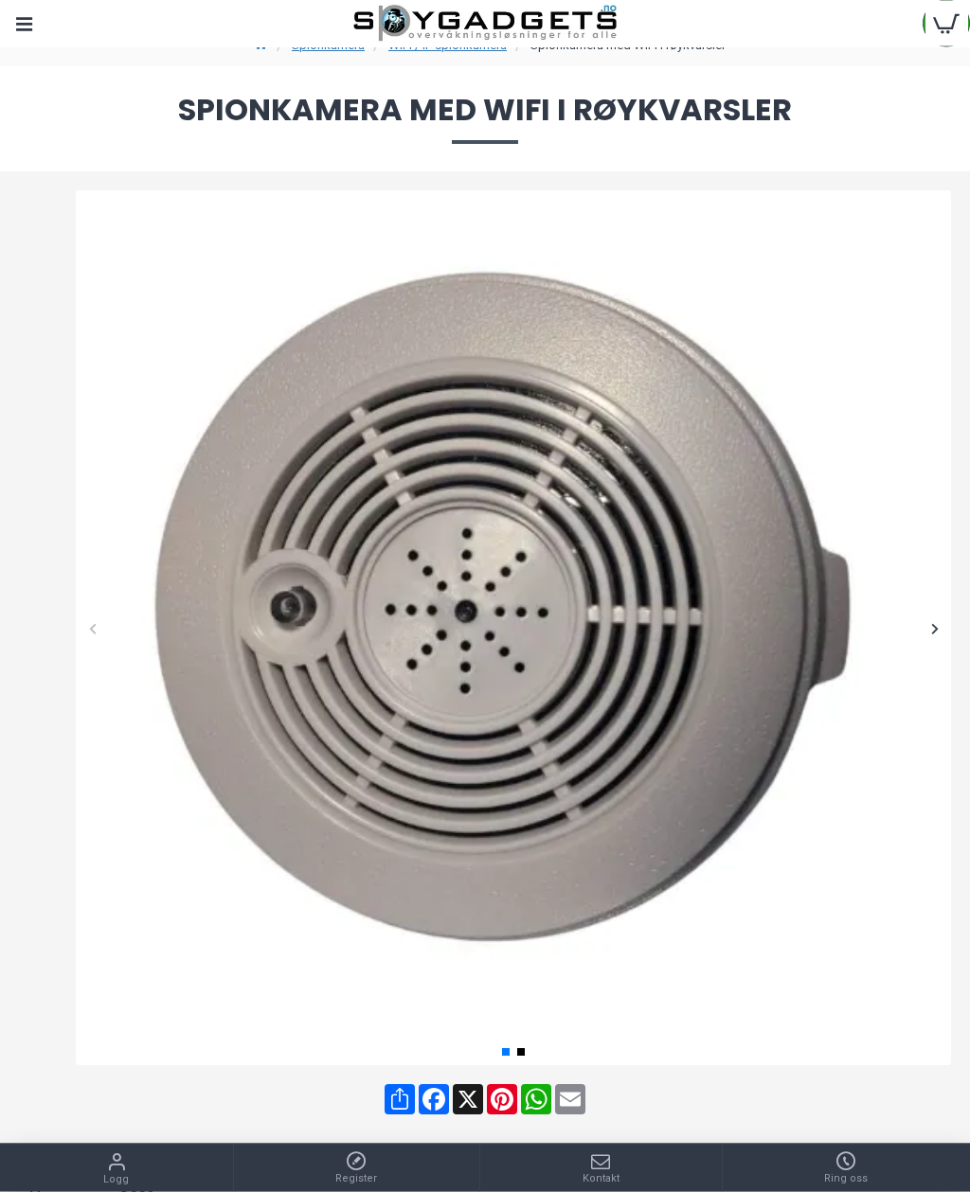
scroll to position [65, 0]
click at [943, 632] on div at bounding box center [934, 628] width 33 height 33
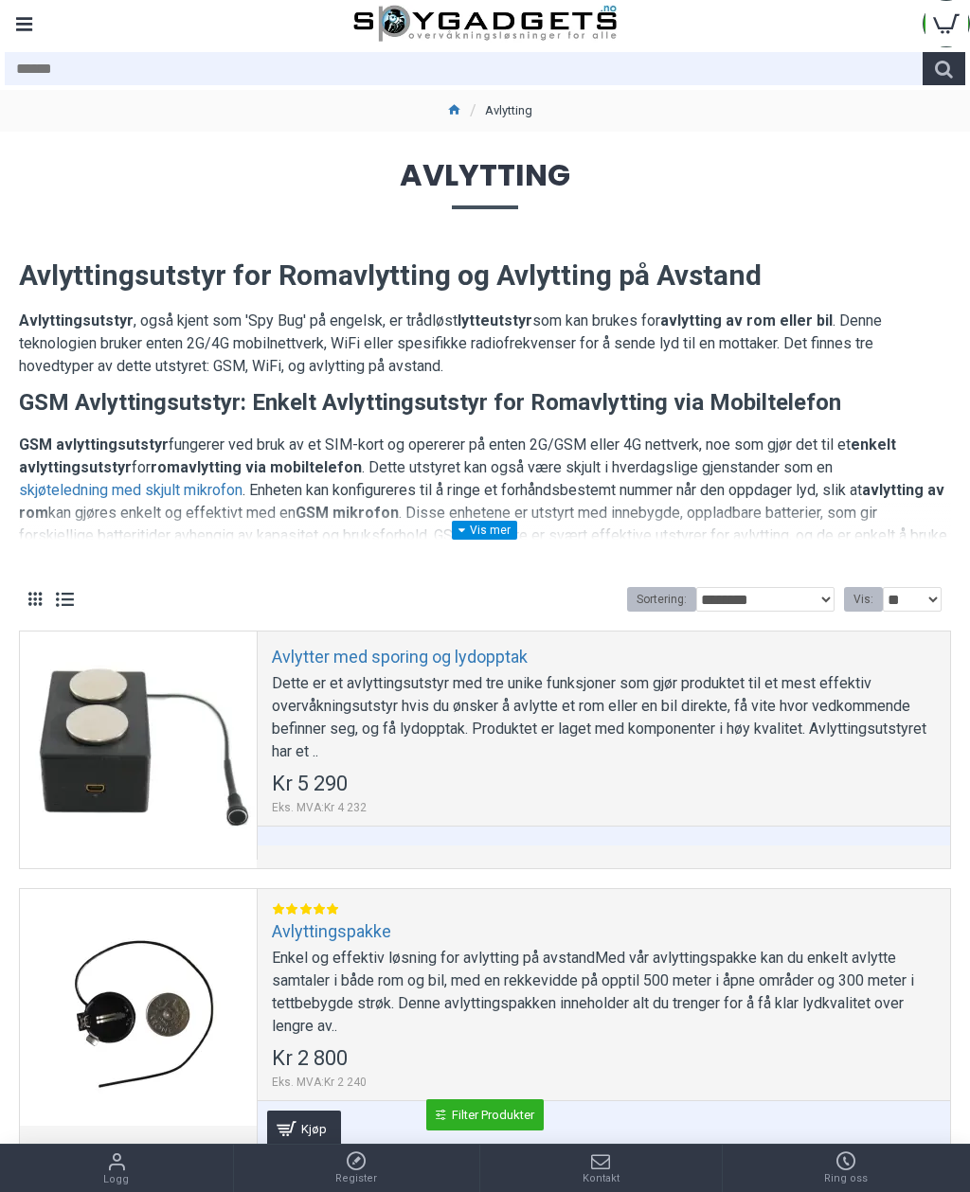
click at [27, 36] on div "Menu" at bounding box center [23, 23] width 47 height 47
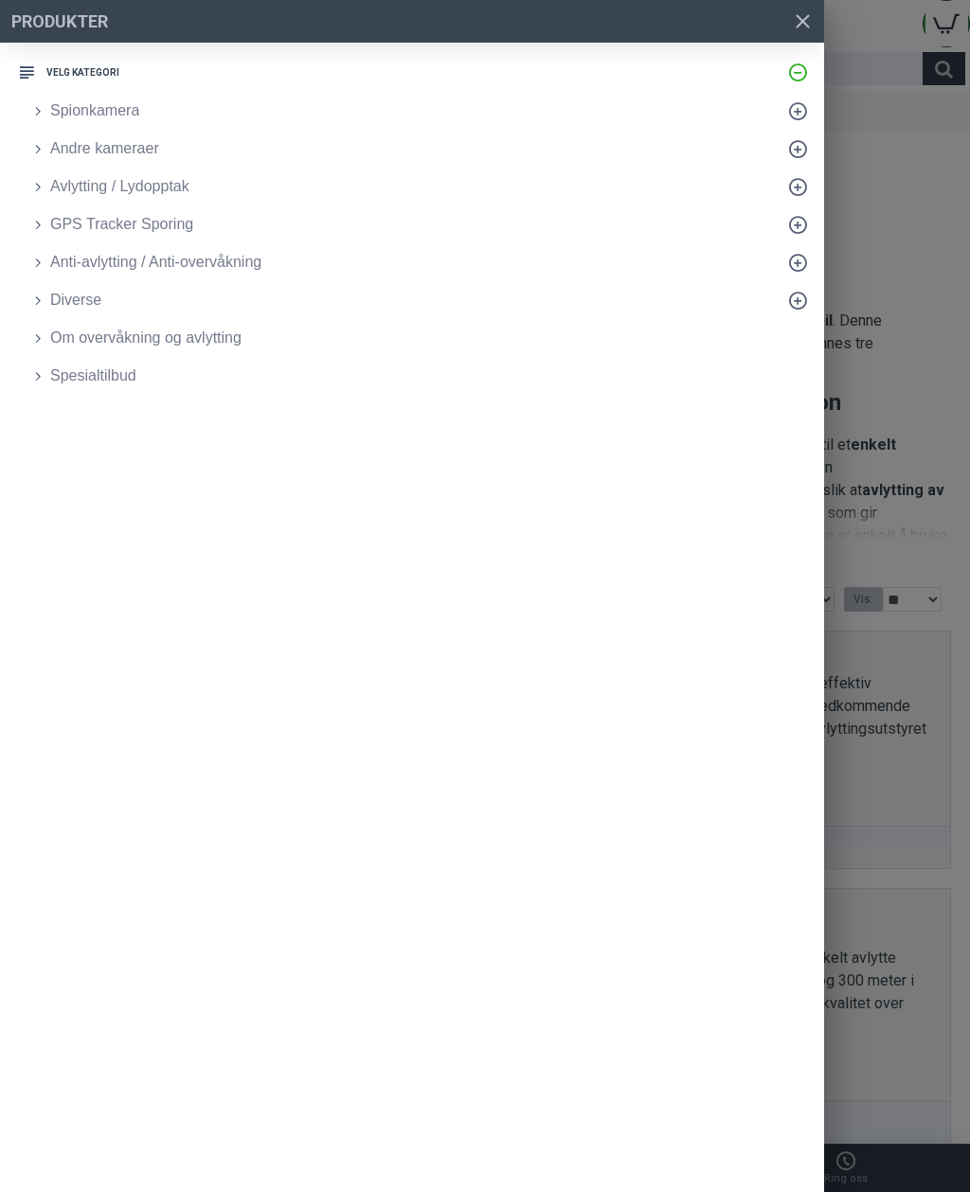
click at [88, 267] on span "Anti-avlytting / Anti-overvåkning" at bounding box center [155, 262] width 211 height 23
click at [108, 295] on span "Avsløre skjulte avlyttingutstyr og overvåkning" at bounding box center [211, 300] width 302 height 23
click at [227, 424] on span "Om overvåkning og avlytting" at bounding box center [145, 413] width 191 height 23
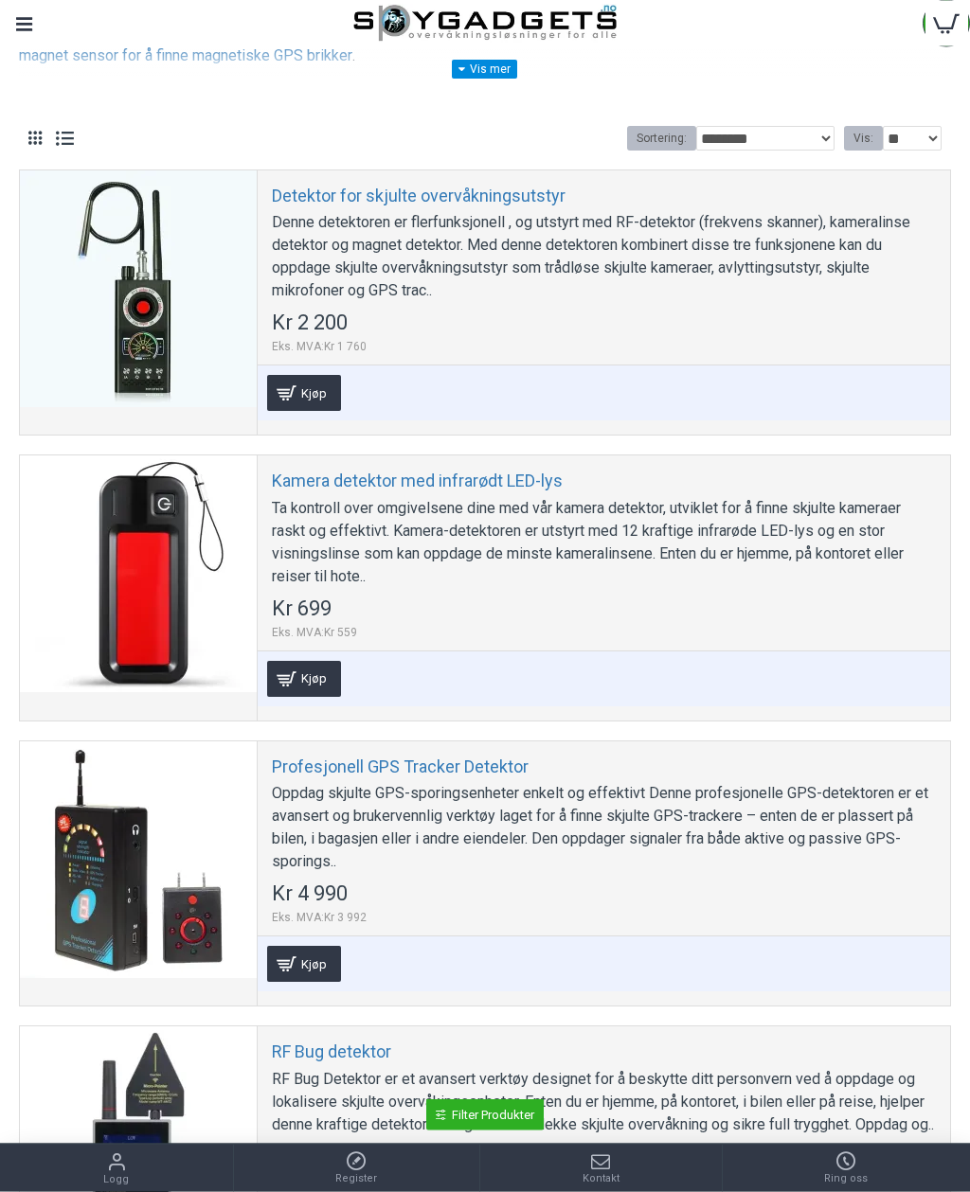
scroll to position [379, 0]
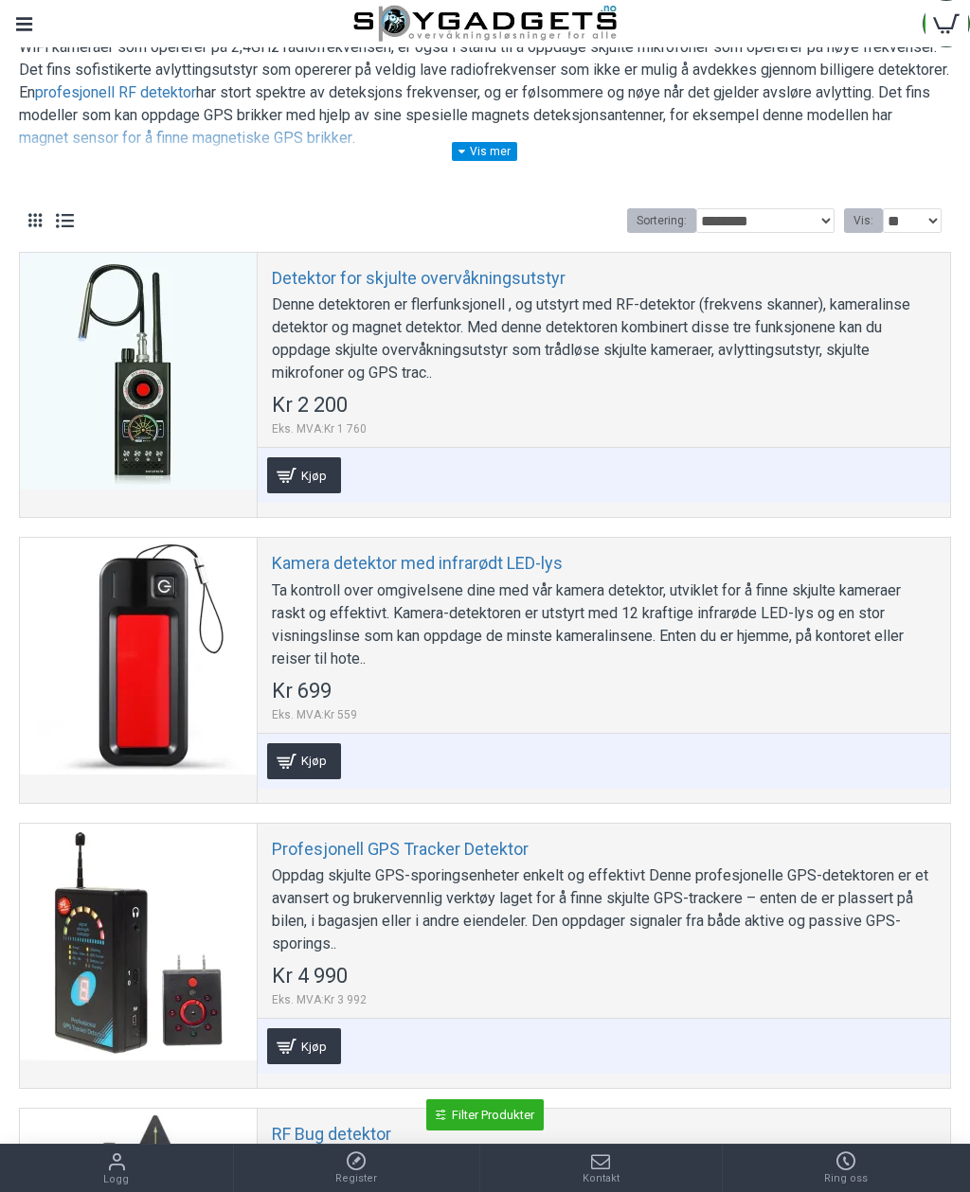
click at [851, 360] on div "Denne detektoren er flerfunksjonell , og utstyrt med RF-detektor (frekvens skan…" at bounding box center [604, 339] width 664 height 91
click at [506, 274] on link "Detektor for skjulte overvåkningsutstyr" at bounding box center [419, 278] width 294 height 22
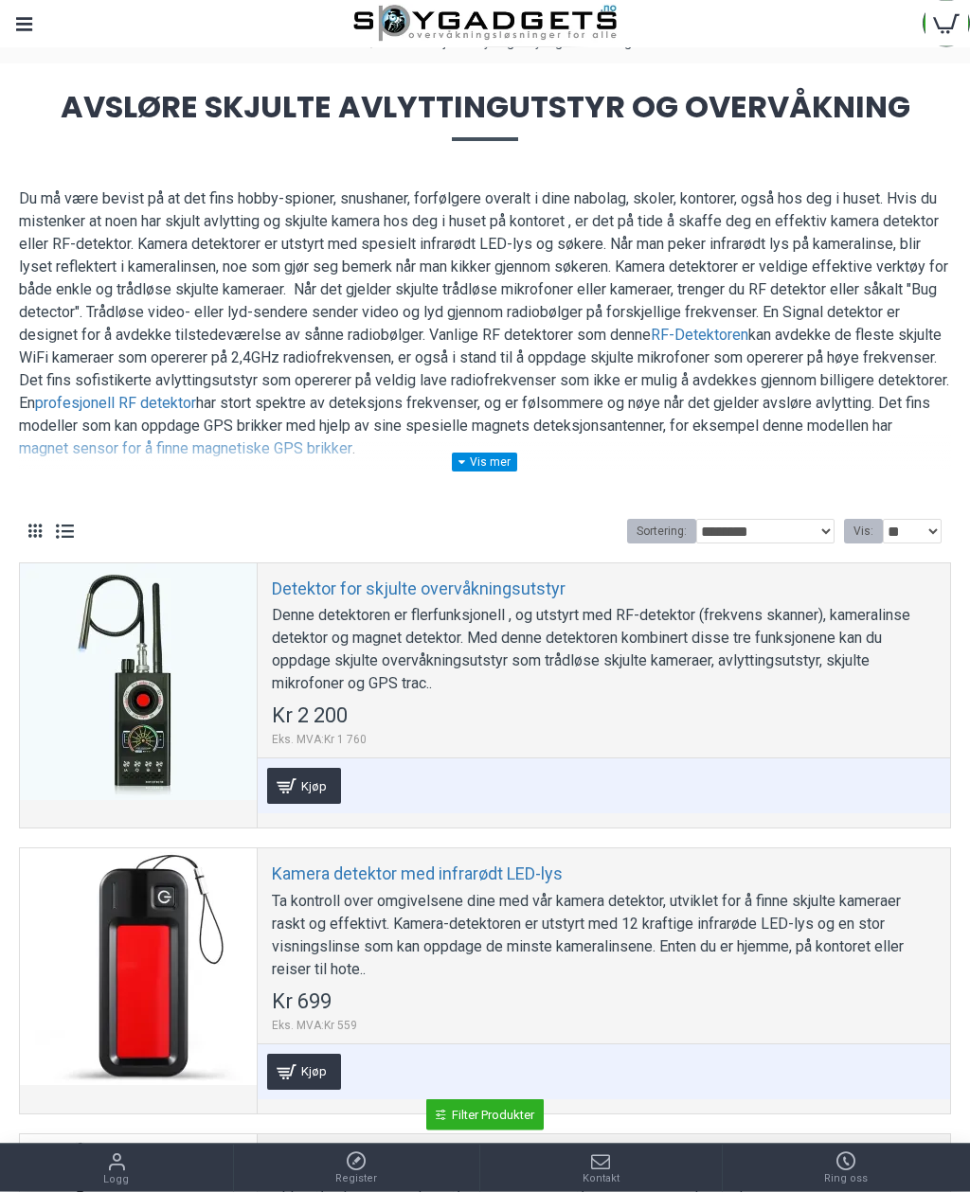
scroll to position [0, 0]
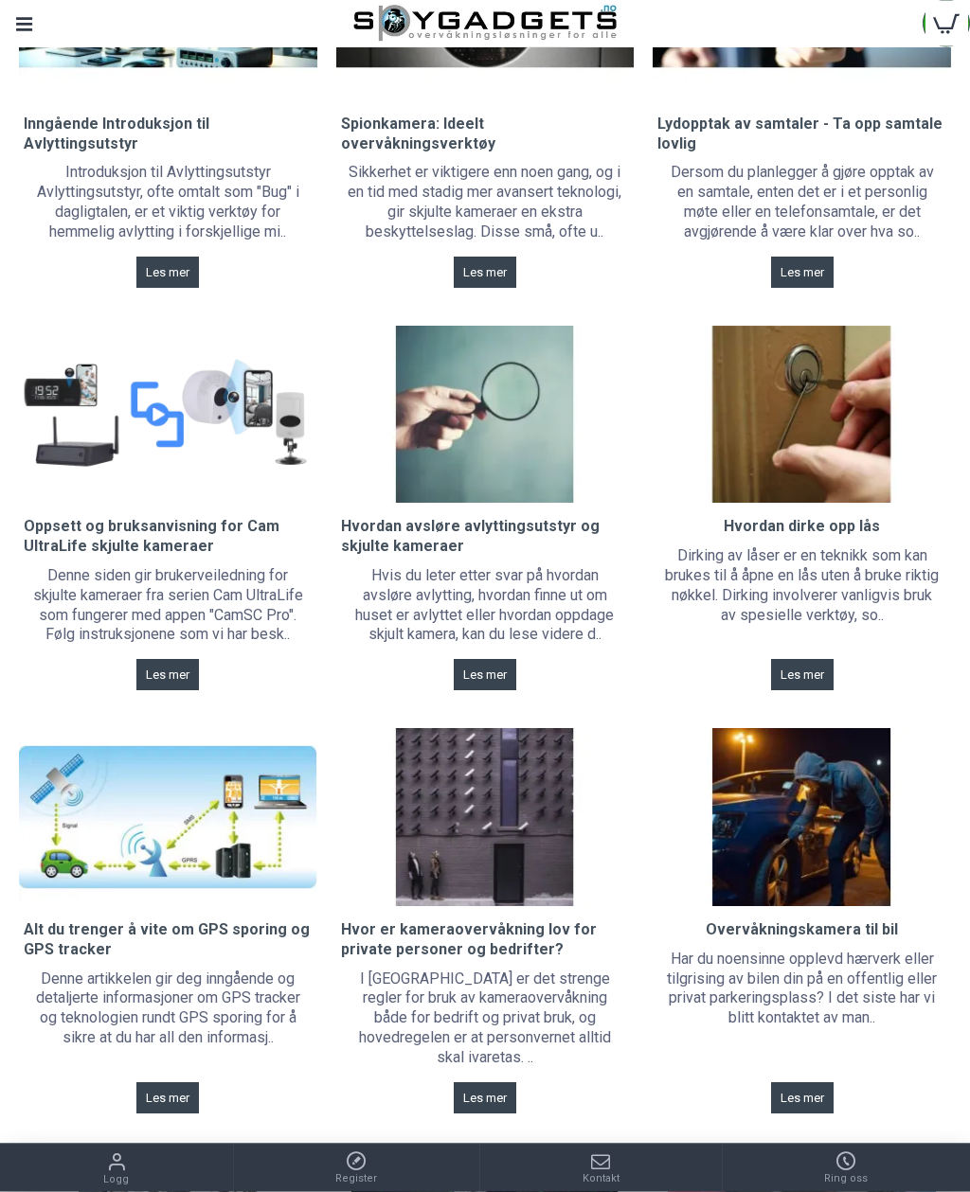
scroll to position [333, 0]
click at [495, 669] on span "Les mer" at bounding box center [485, 675] width 44 height 12
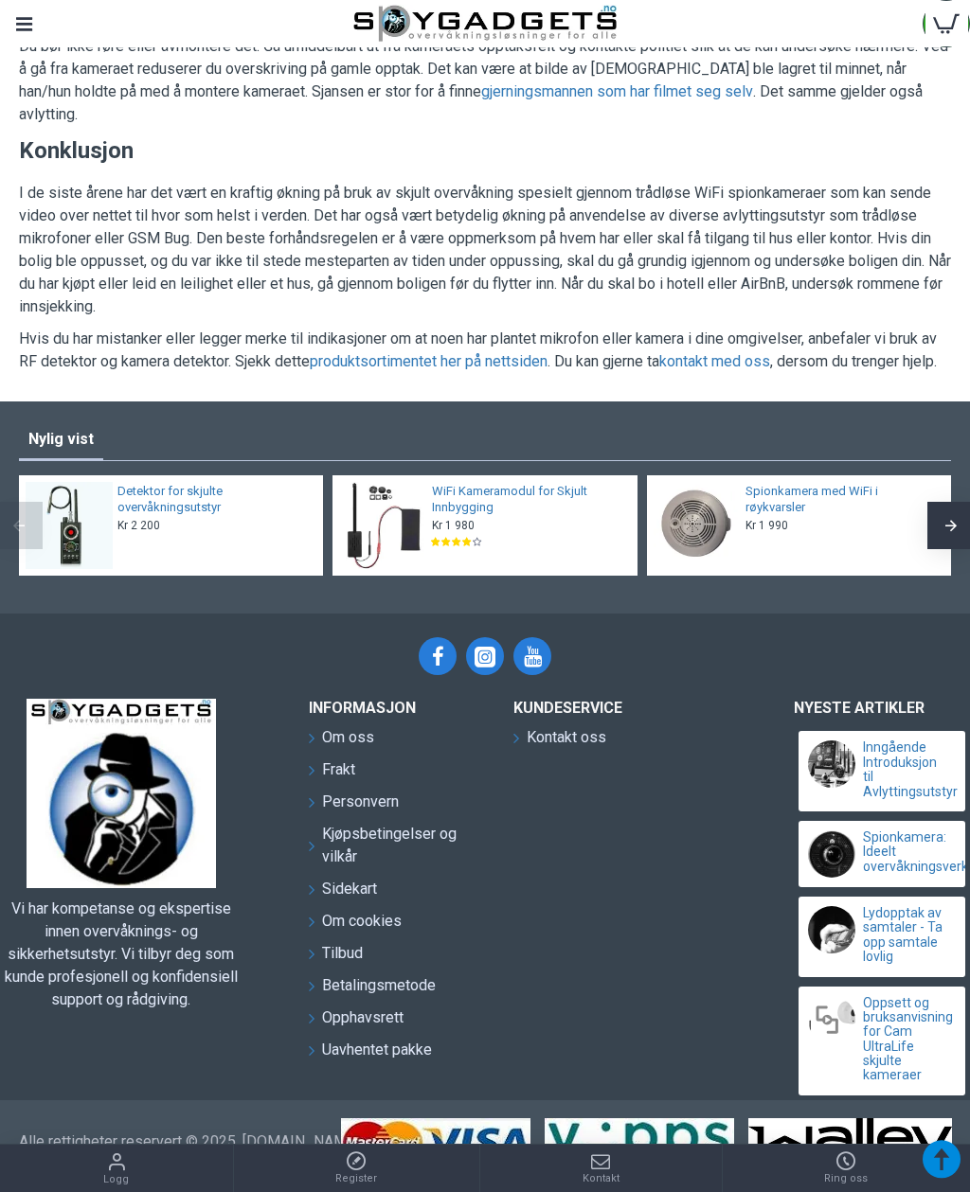
scroll to position [8810, 0]
